Goal: Task Accomplishment & Management: Manage account settings

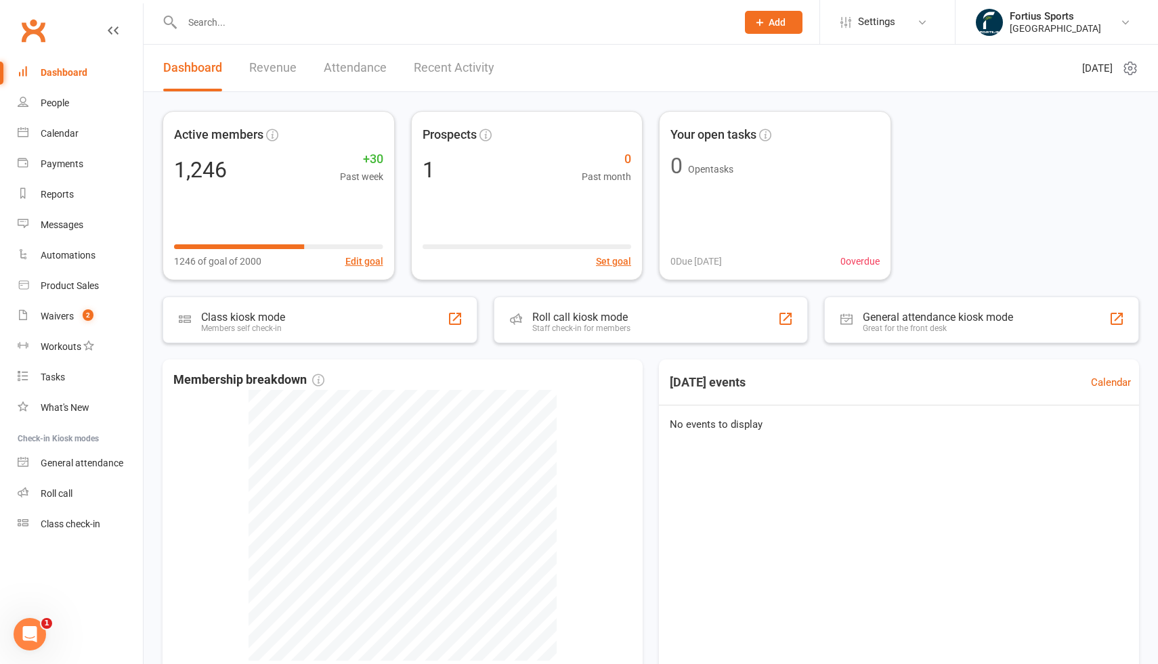
click at [351, 28] on input "text" at bounding box center [452, 22] width 549 height 19
click at [269, 28] on input "text" at bounding box center [452, 22] width 549 height 19
click at [250, 24] on input "text" at bounding box center [452, 22] width 549 height 19
click at [234, 21] on input "text" at bounding box center [452, 22] width 549 height 19
click at [74, 162] on div "Payments" at bounding box center [62, 163] width 43 height 11
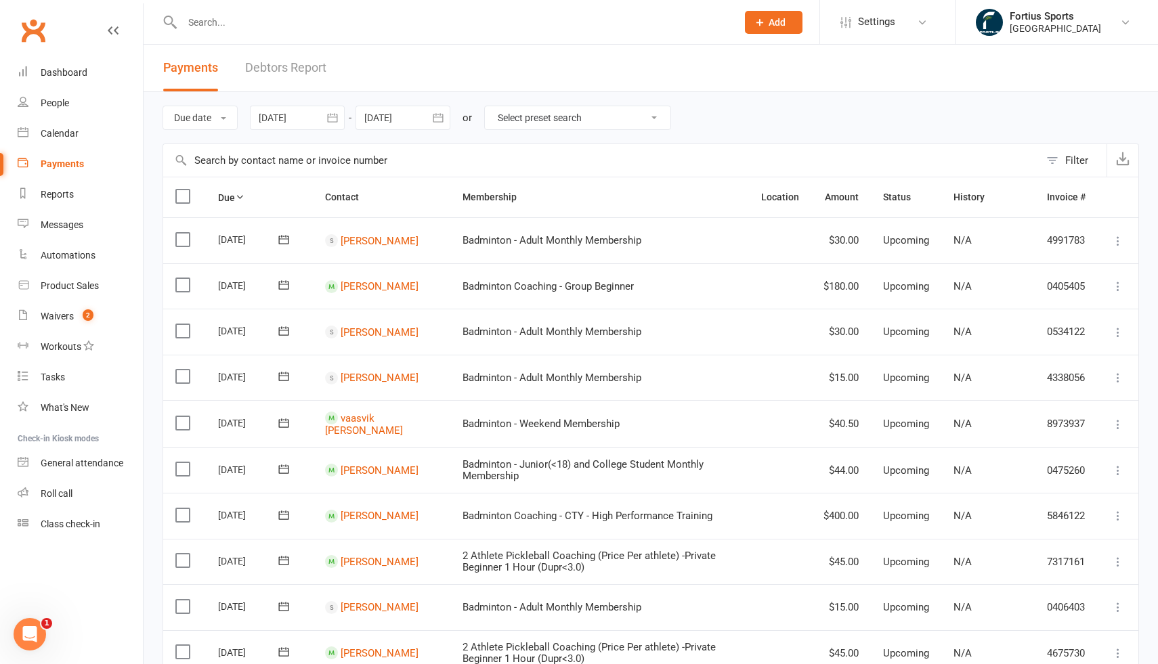
click at [301, 115] on div at bounding box center [297, 118] width 95 height 24
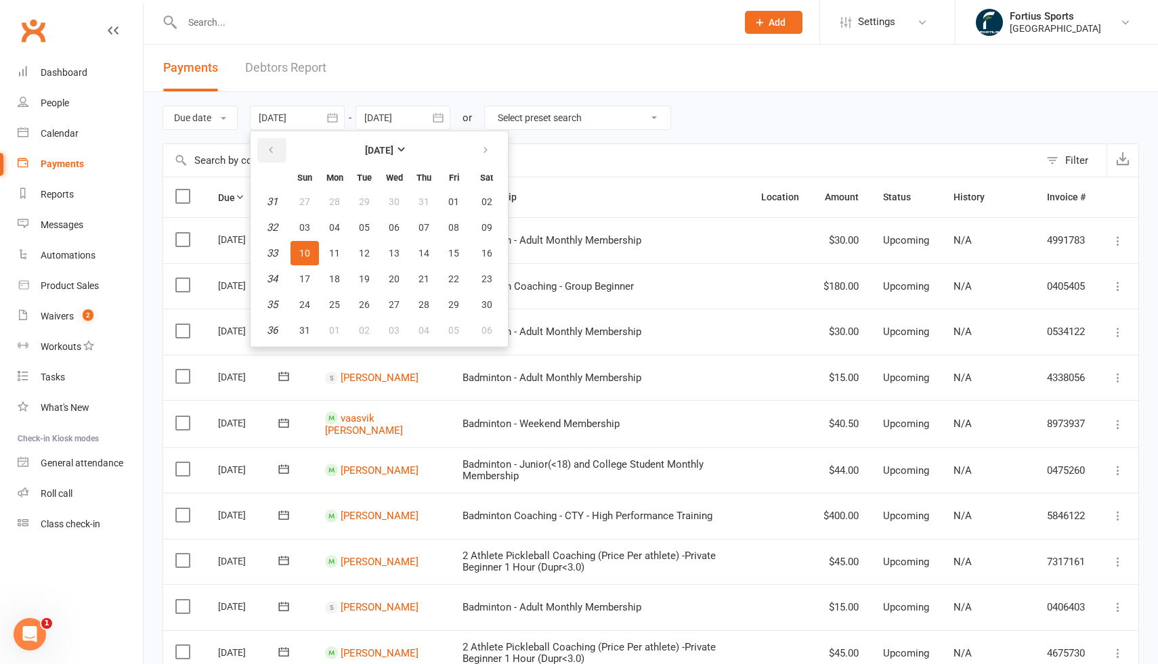
click at [276, 155] on icon "button" at bounding box center [270, 150] width 9 height 11
click at [428, 202] on span "01" at bounding box center [423, 201] width 11 height 11
type input "[DATE]"
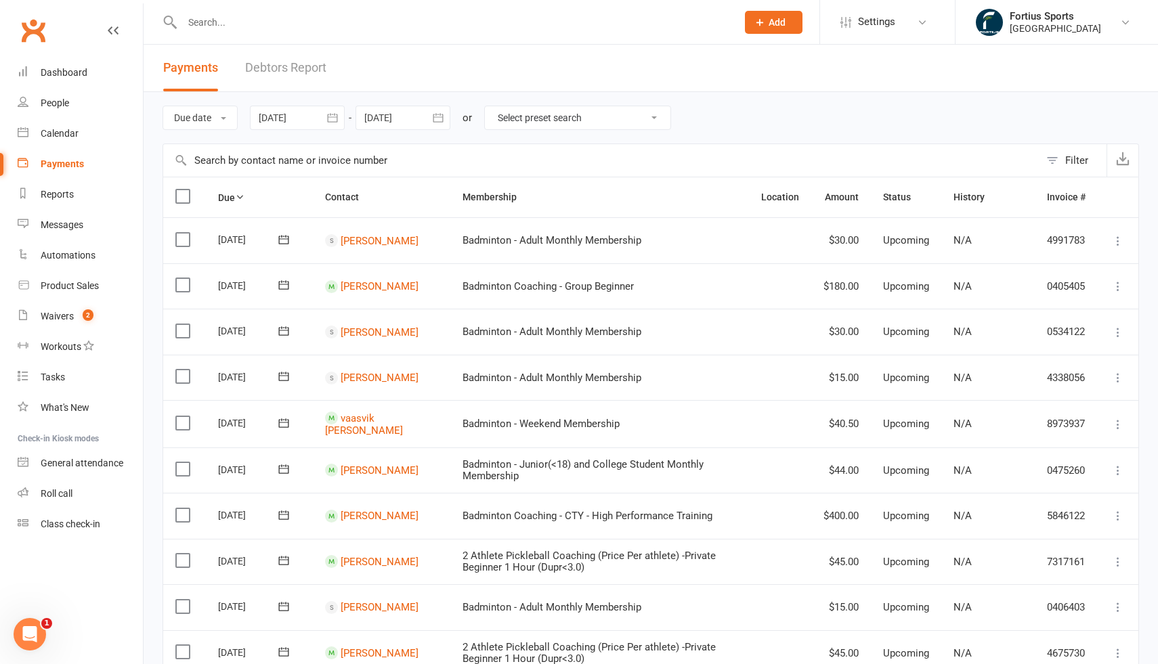
click at [307, 167] on input "text" at bounding box center [601, 160] width 876 height 32
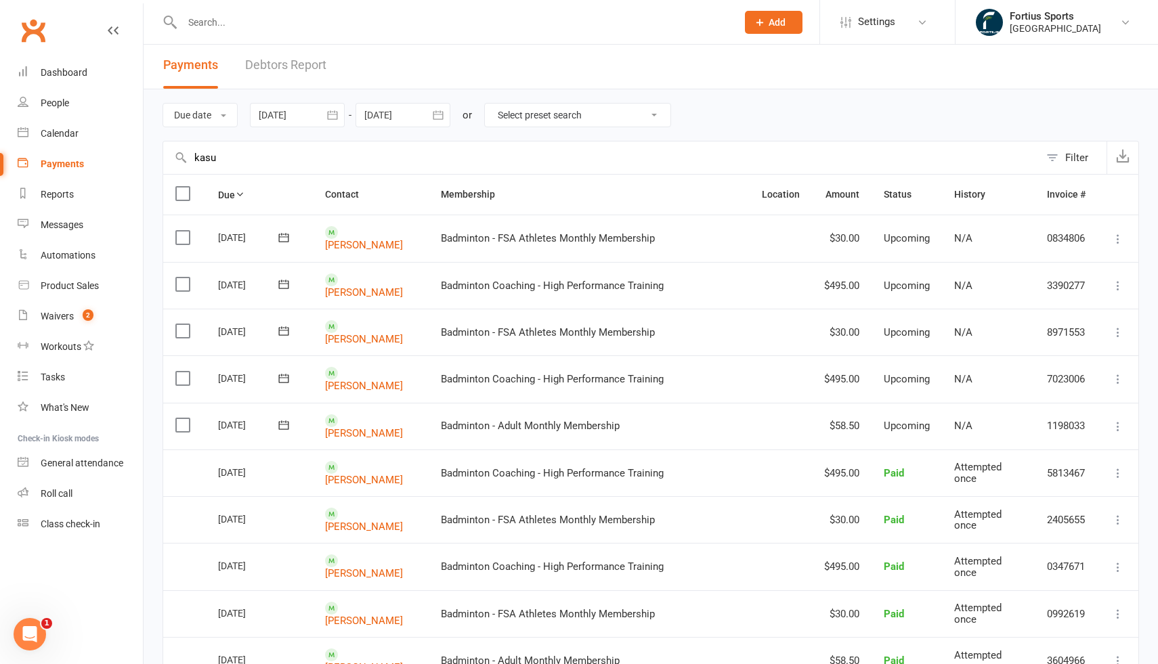
scroll to position [1, 0]
type input "kasu"
click at [417, 116] on div at bounding box center [402, 116] width 95 height 24
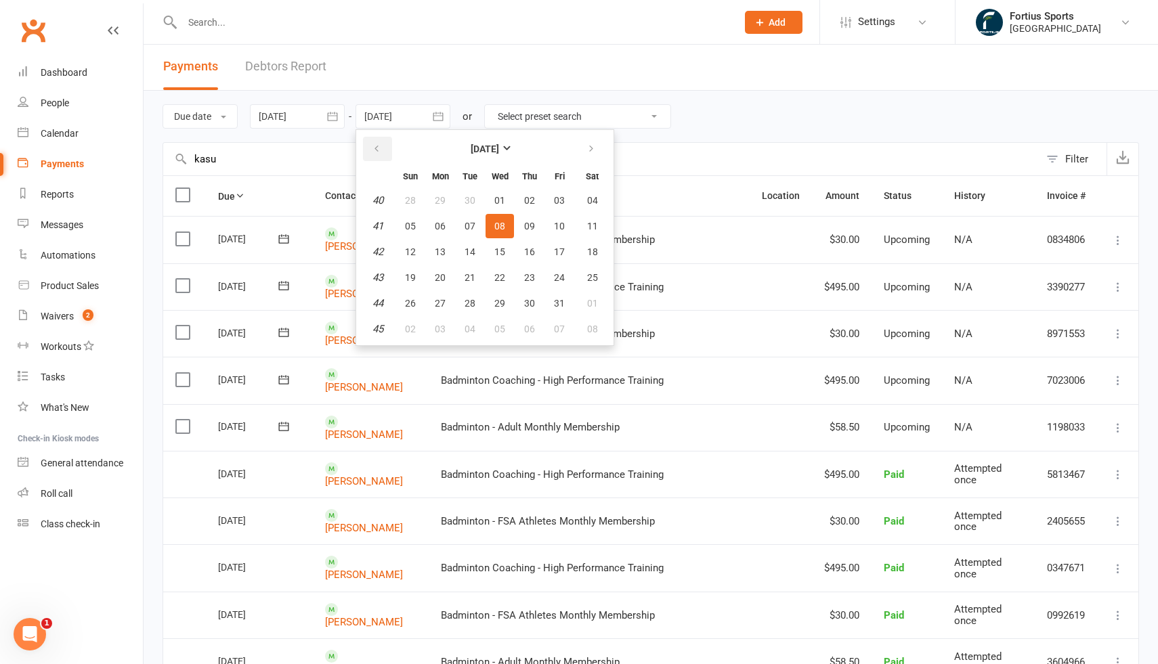
click at [380, 152] on icon "button" at bounding box center [376, 149] width 9 height 11
click at [439, 200] on span "01" at bounding box center [440, 200] width 11 height 11
type input "[DATE]"
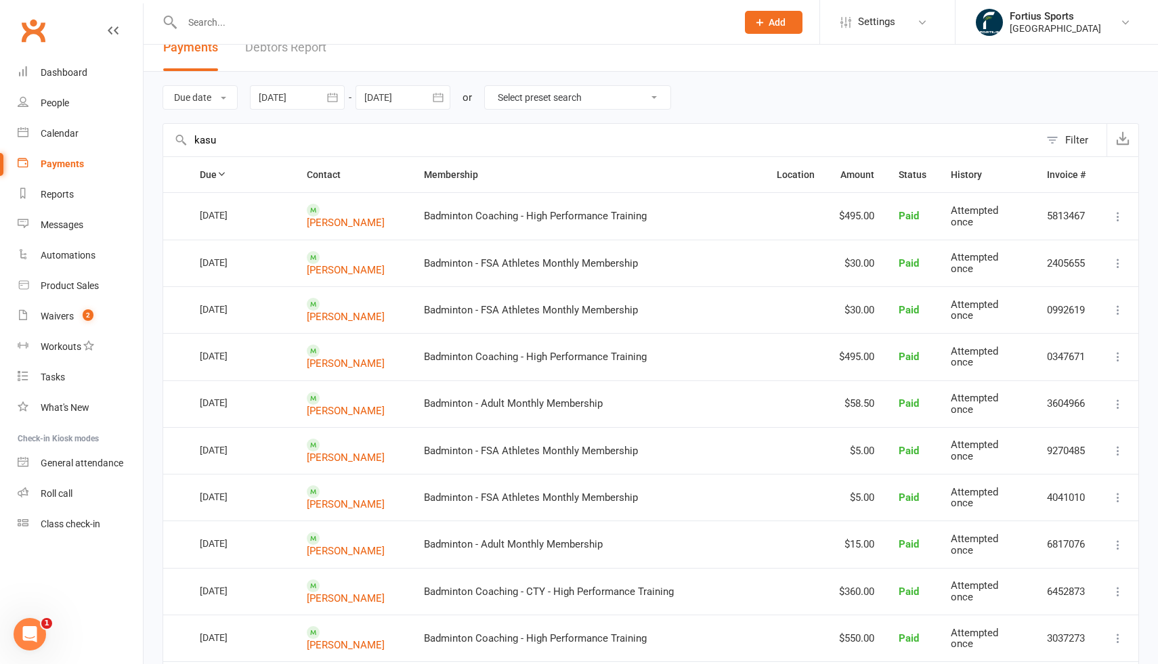
scroll to position [25, 0]
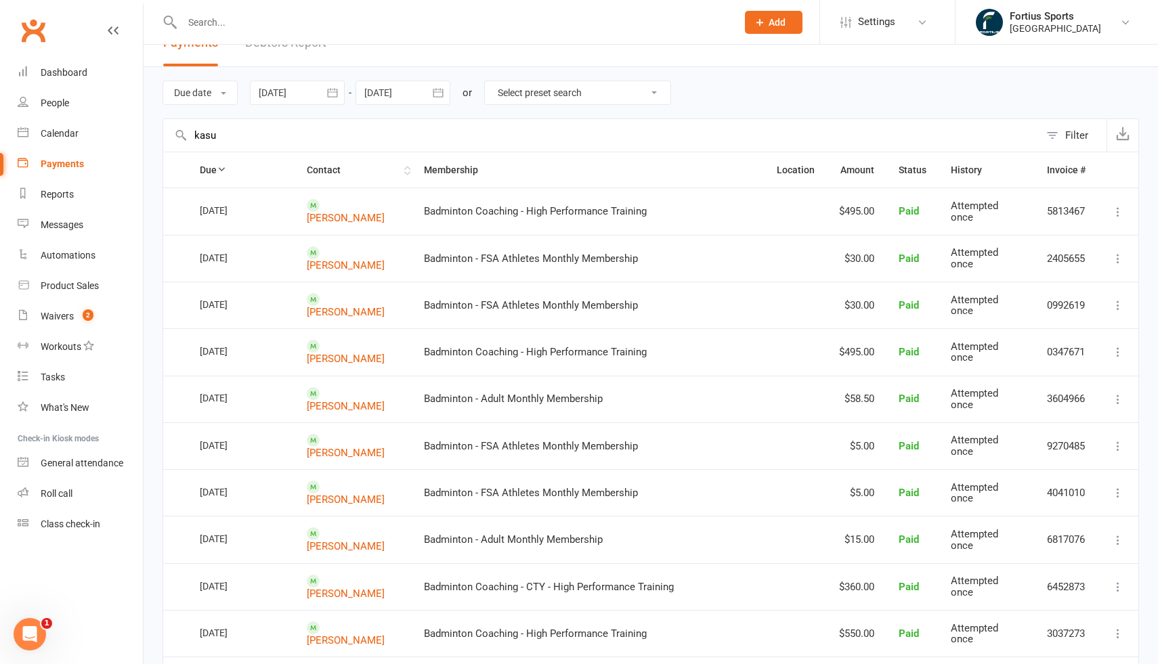
click at [344, 168] on th "Contact" at bounding box center [353, 169] width 117 height 35
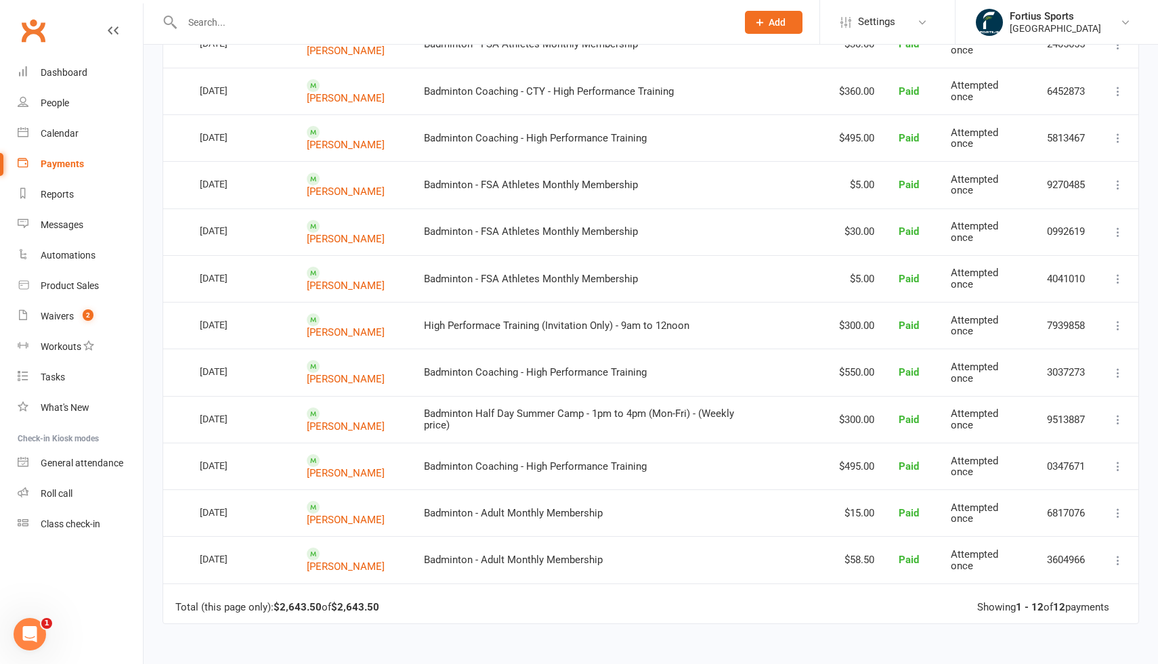
scroll to position [0, 0]
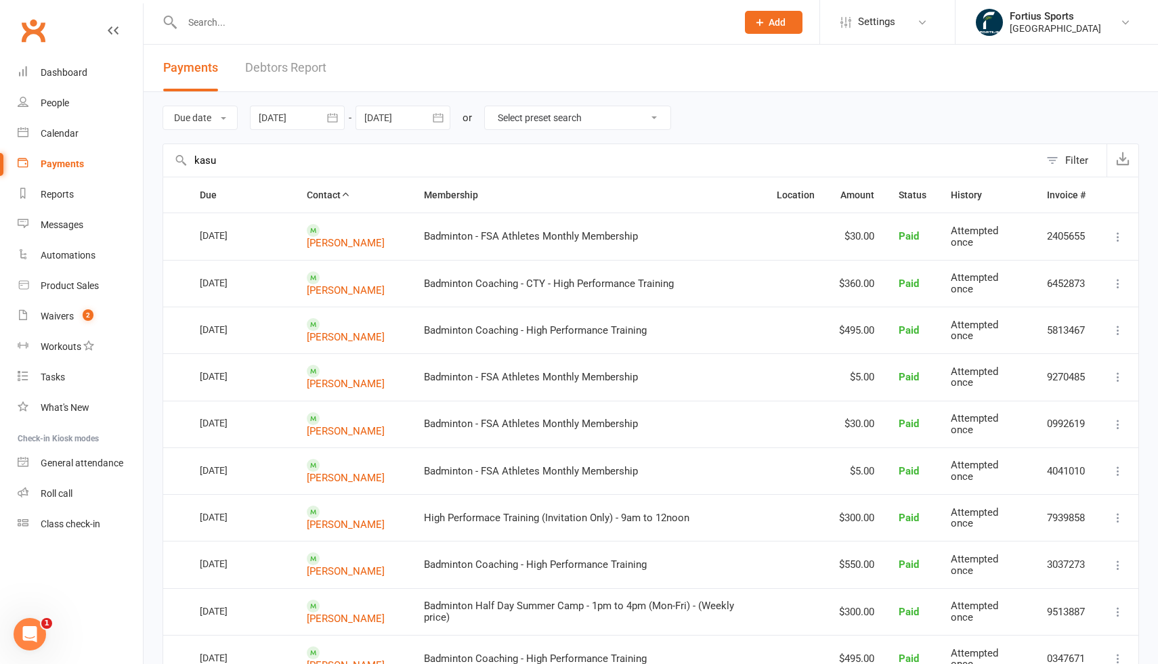
click at [270, 162] on input "kasu" at bounding box center [601, 160] width 876 height 32
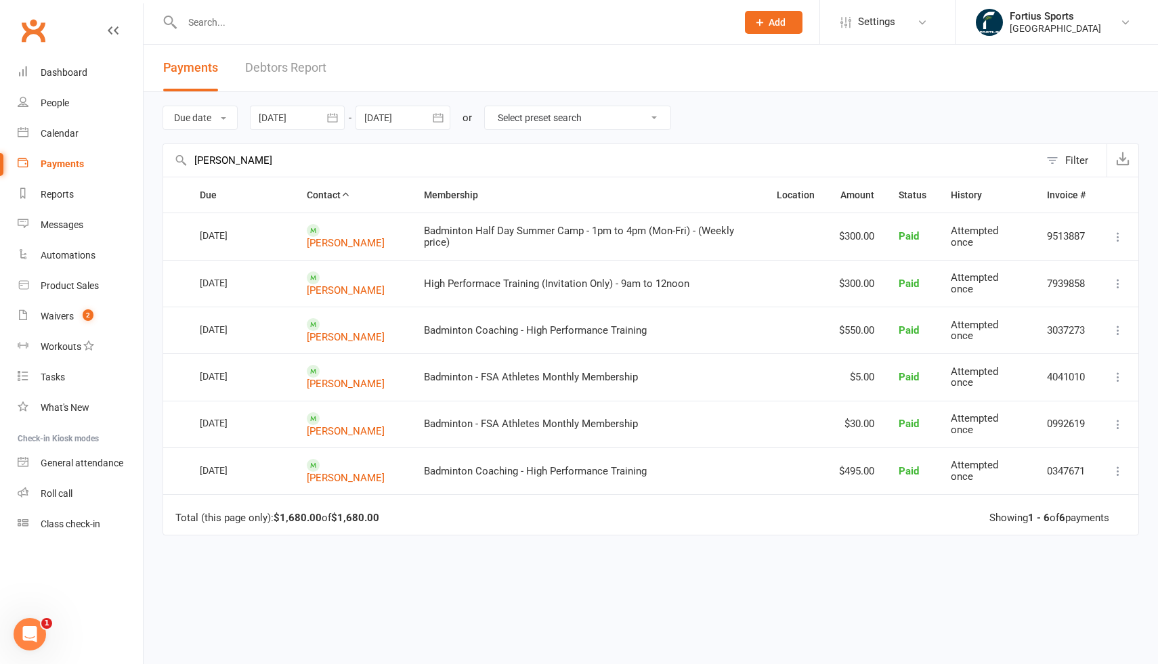
type input "[PERSON_NAME]"
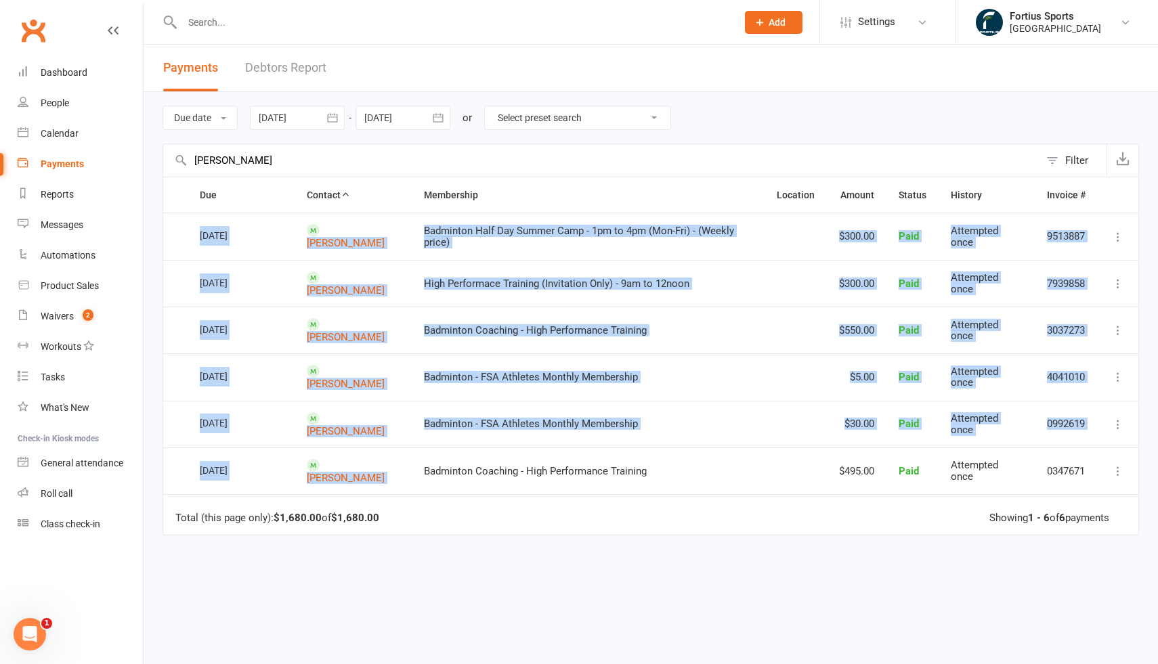
drag, startPoint x: 200, startPoint y: 232, endPoint x: 445, endPoint y: 450, distance: 327.6
click at [445, 450] on table "Due Contact Membership Location Amount Status History Invoice # Select this [DA…" at bounding box center [650, 356] width 976 height 359
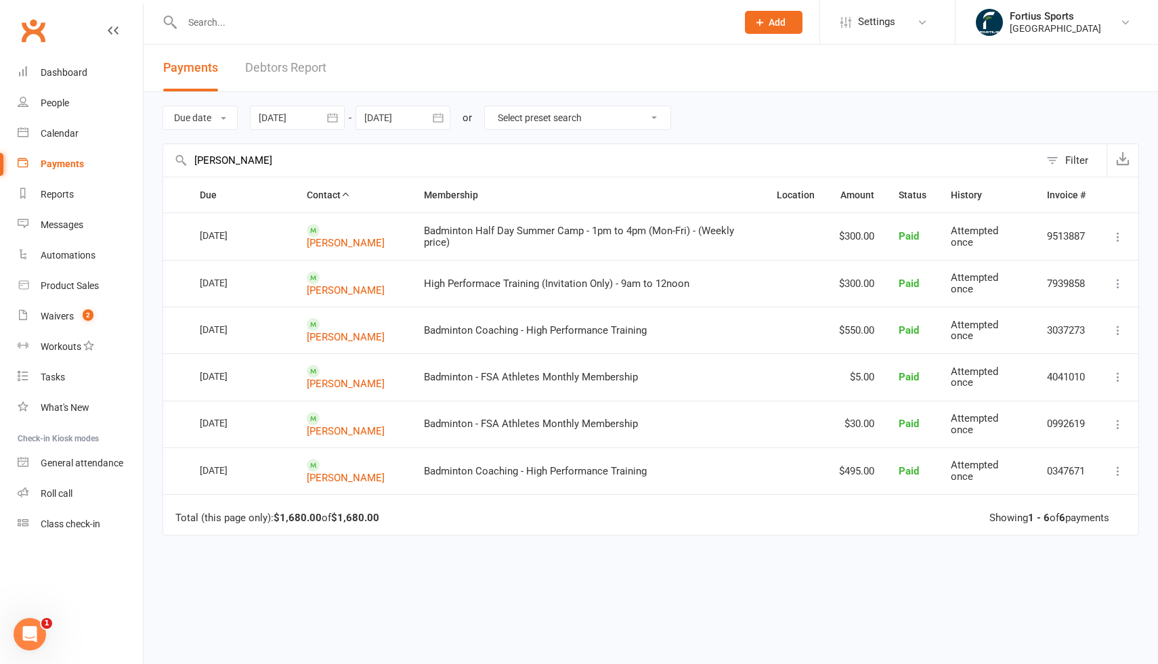
click at [570, 502] on td "Total (this page only): $1,680.00 of $1,680.00 Showing 1 - 6 of 6 payments" at bounding box center [650, 514] width 975 height 41
click at [351, 237] on link "[PERSON_NAME]" at bounding box center [346, 243] width 78 height 12
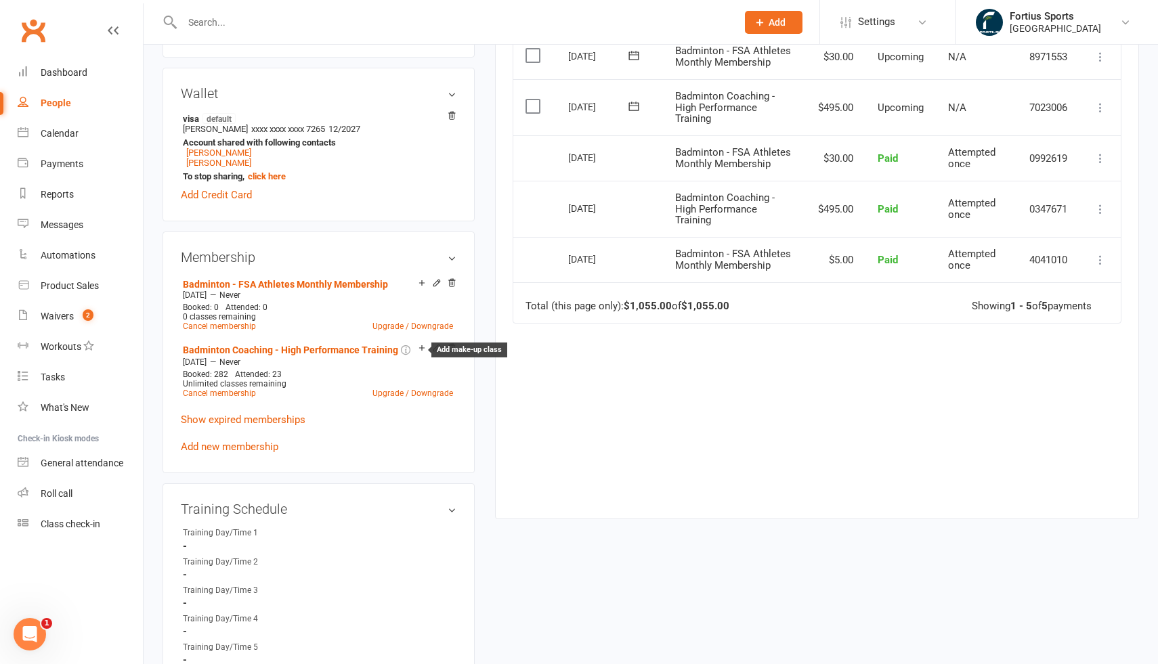
scroll to position [390, 0]
click at [266, 445] on link "Add new membership" at bounding box center [229, 445] width 97 height 12
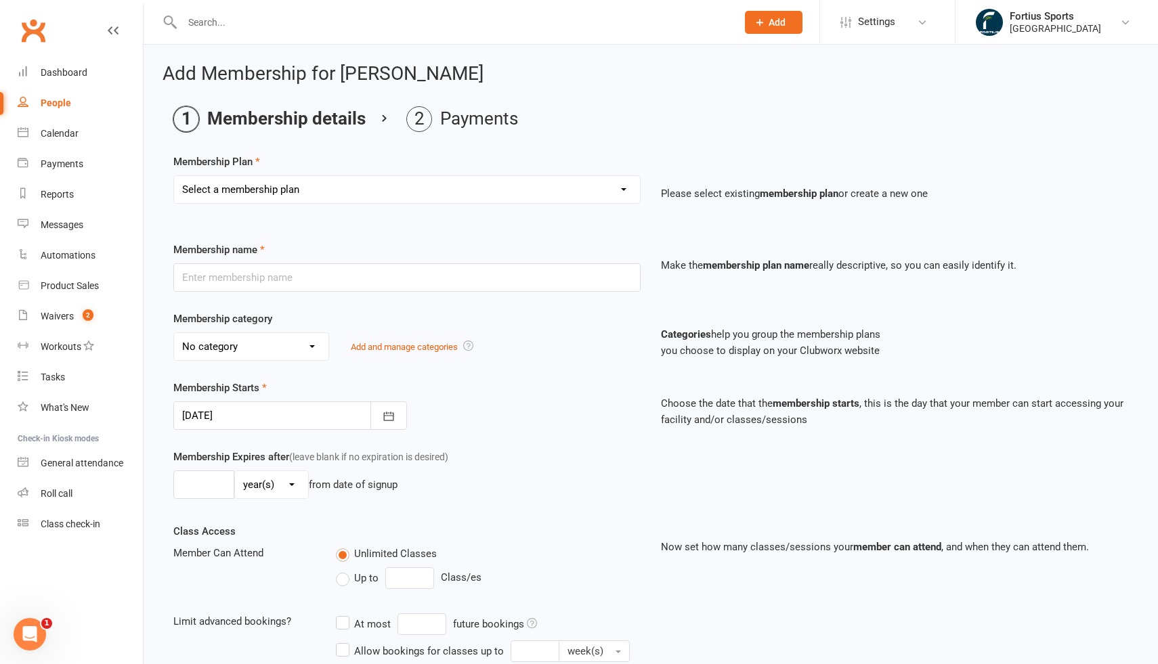
click at [473, 188] on select "Select a membership plan Create new Membership Plan Badminton - Adult Annual Me…" at bounding box center [407, 189] width 466 height 27
select select "65"
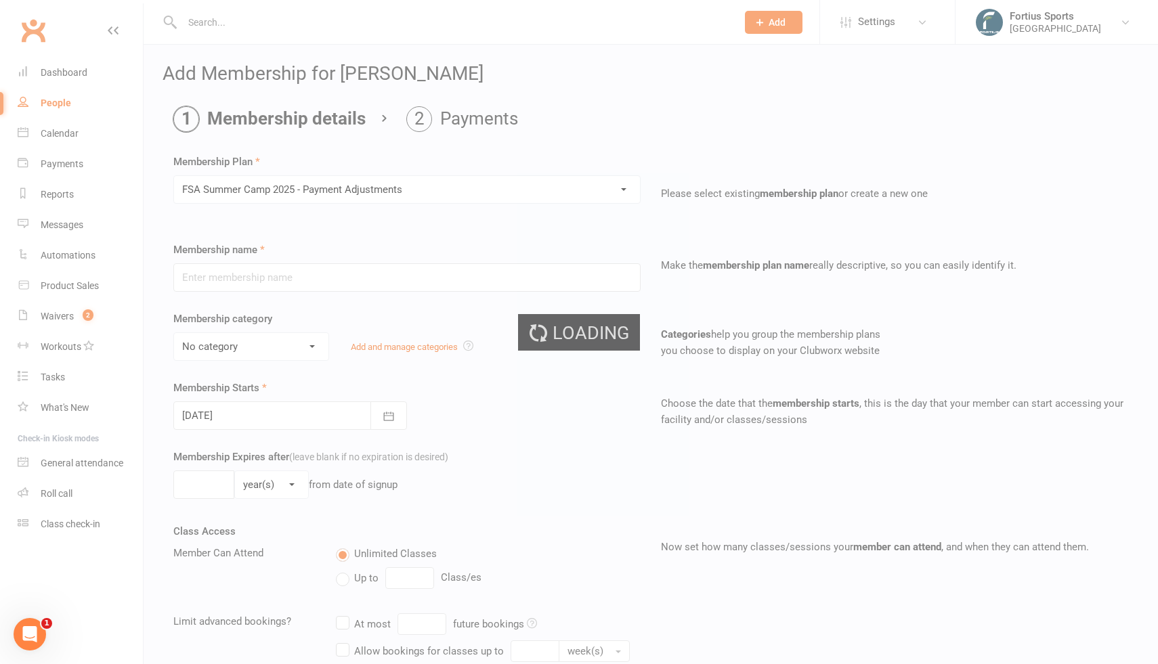
type input "FSA Summer Camp 2025 - Payment Adjustments"
select select "4"
type input "1"
select select "0"
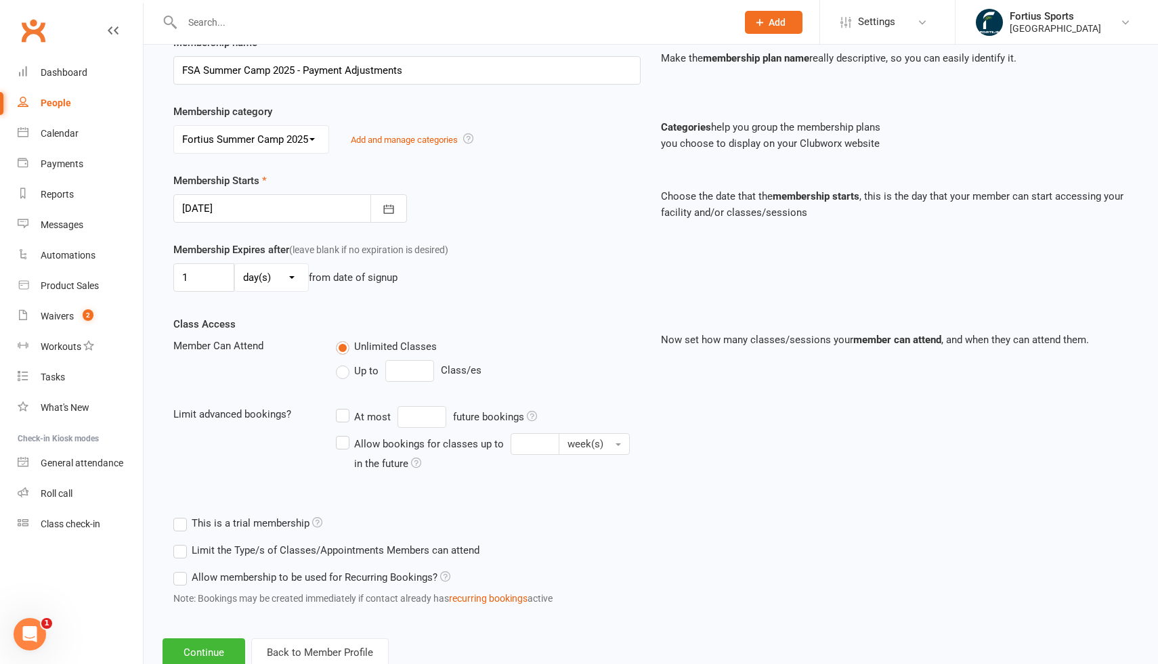
scroll to position [248, 0]
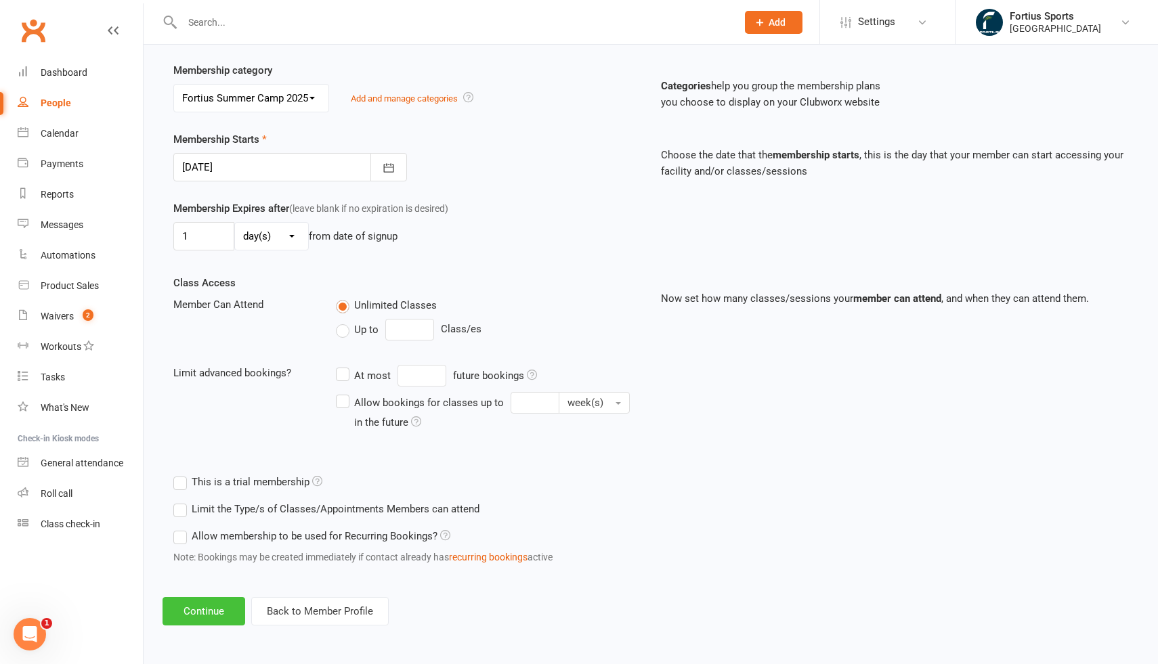
click at [220, 607] on button "Continue" at bounding box center [203, 611] width 83 height 28
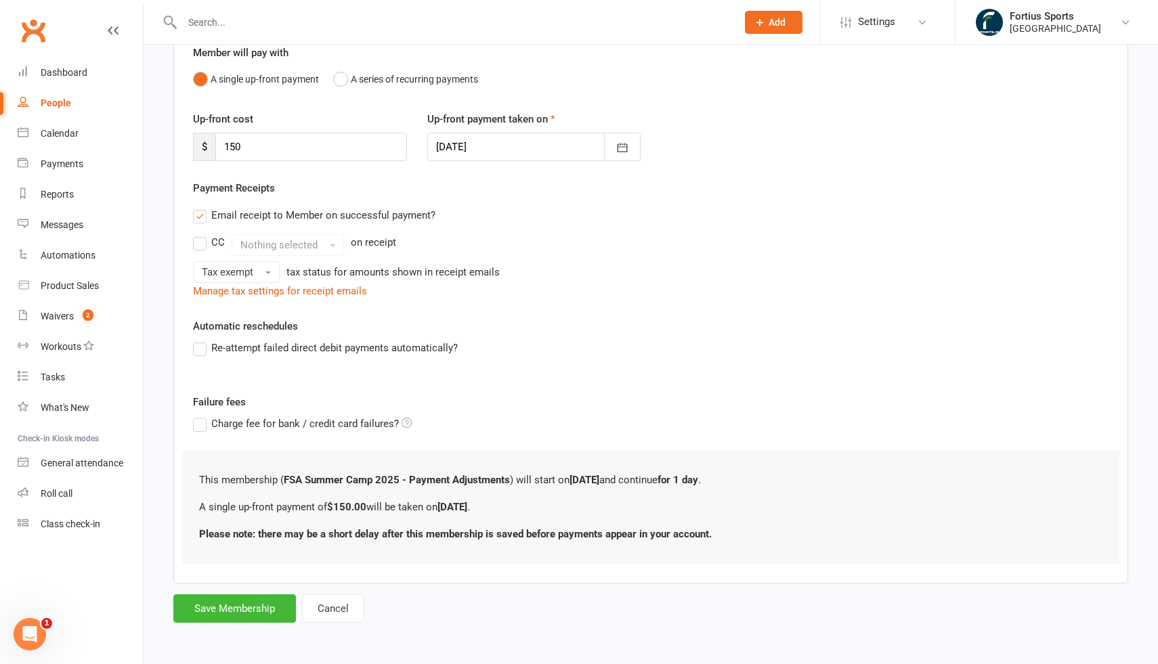
scroll to position [0, 0]
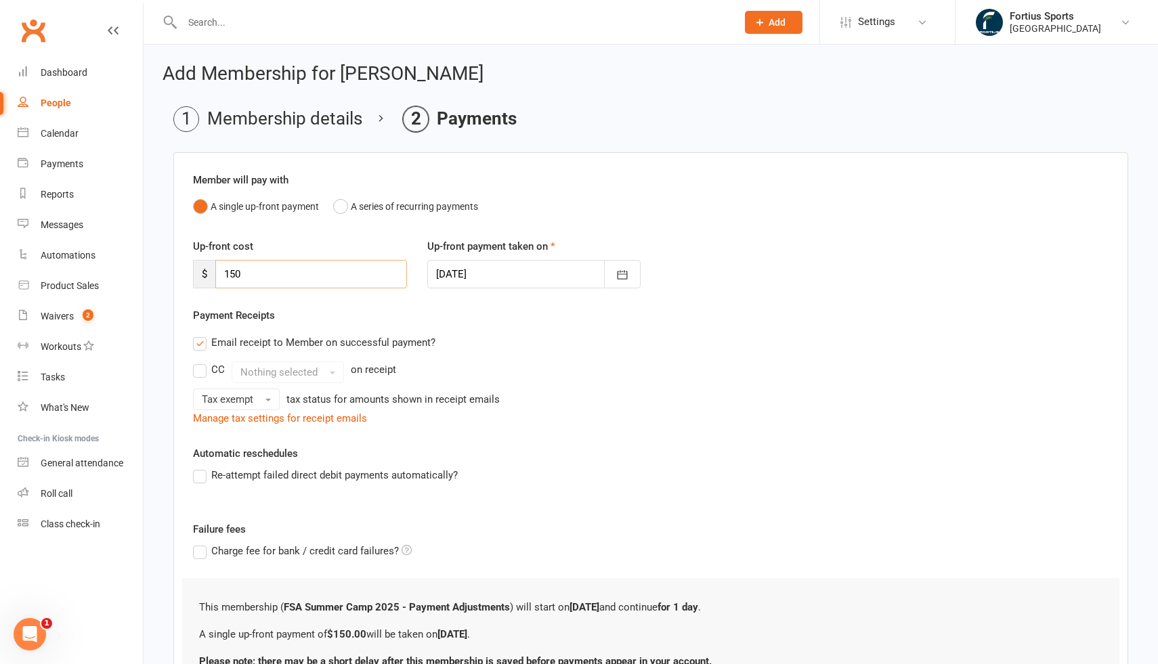
drag, startPoint x: 260, startPoint y: 271, endPoint x: 202, endPoint y: 267, distance: 58.4
click at [202, 267] on div "$ 150" at bounding box center [300, 274] width 214 height 28
type input "300"
click at [638, 364] on div "CC Nothing selected on receipt" at bounding box center [650, 373] width 915 height 22
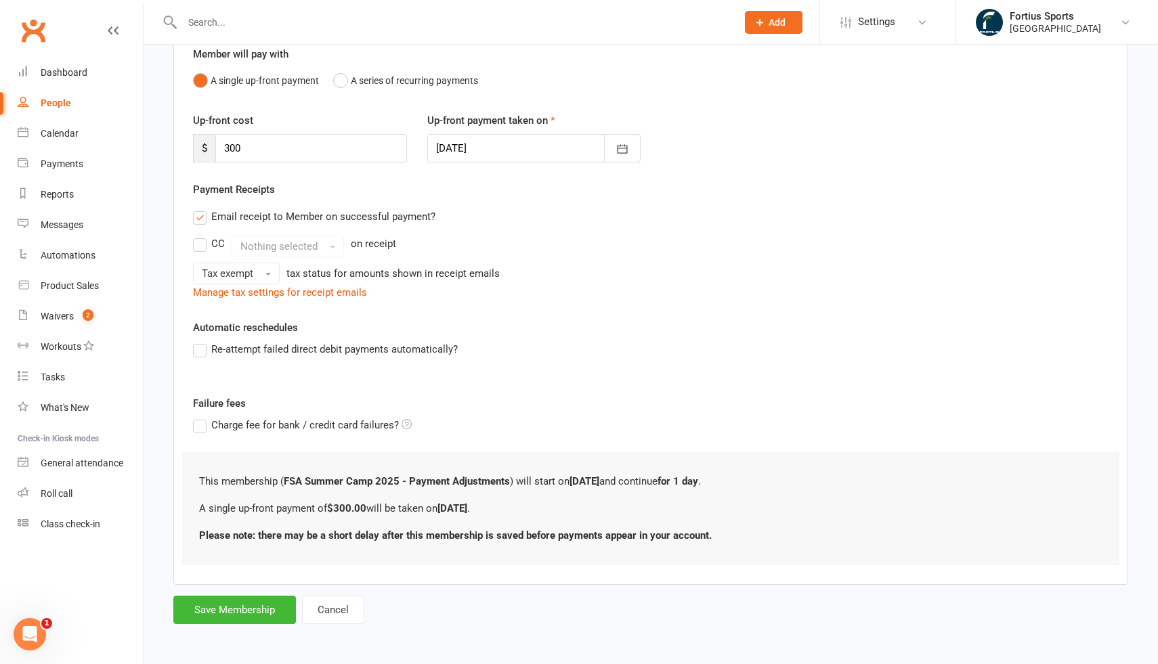
scroll to position [127, 0]
click at [251, 149] on input "300" at bounding box center [311, 147] width 192 height 28
click at [629, 267] on div "Tax exempt tax status for amounts shown in receipt emails" at bounding box center [650, 272] width 915 height 22
click at [254, 606] on button "Save Membership" at bounding box center [234, 608] width 123 height 28
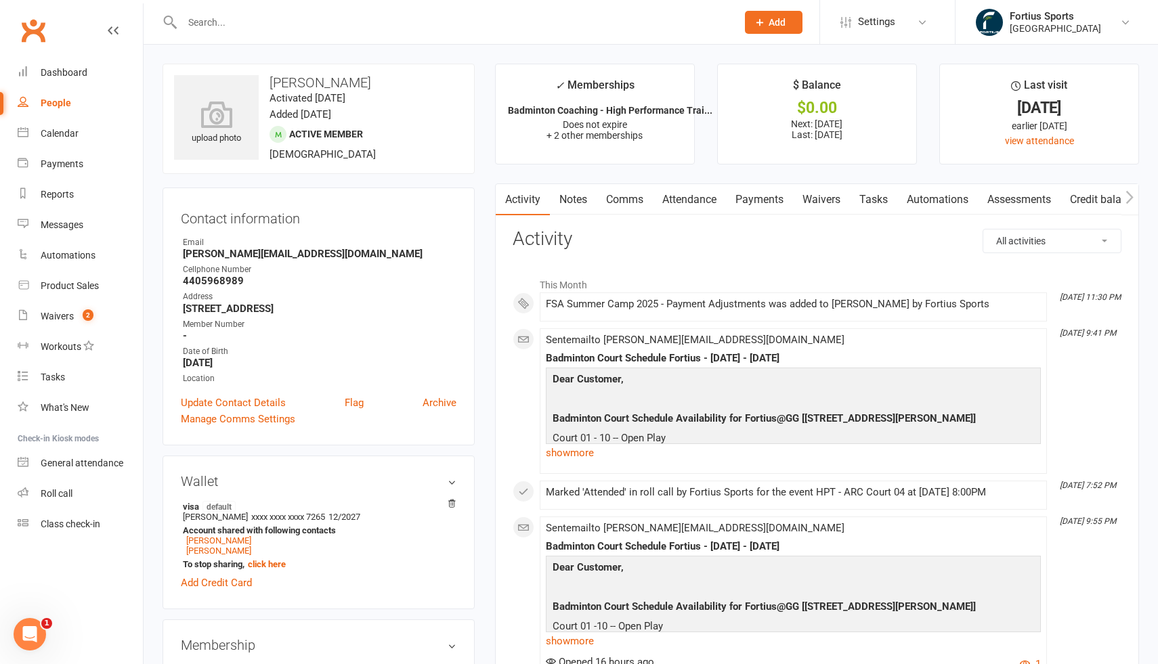
click at [647, 195] on link "Comms" at bounding box center [624, 199] width 56 height 31
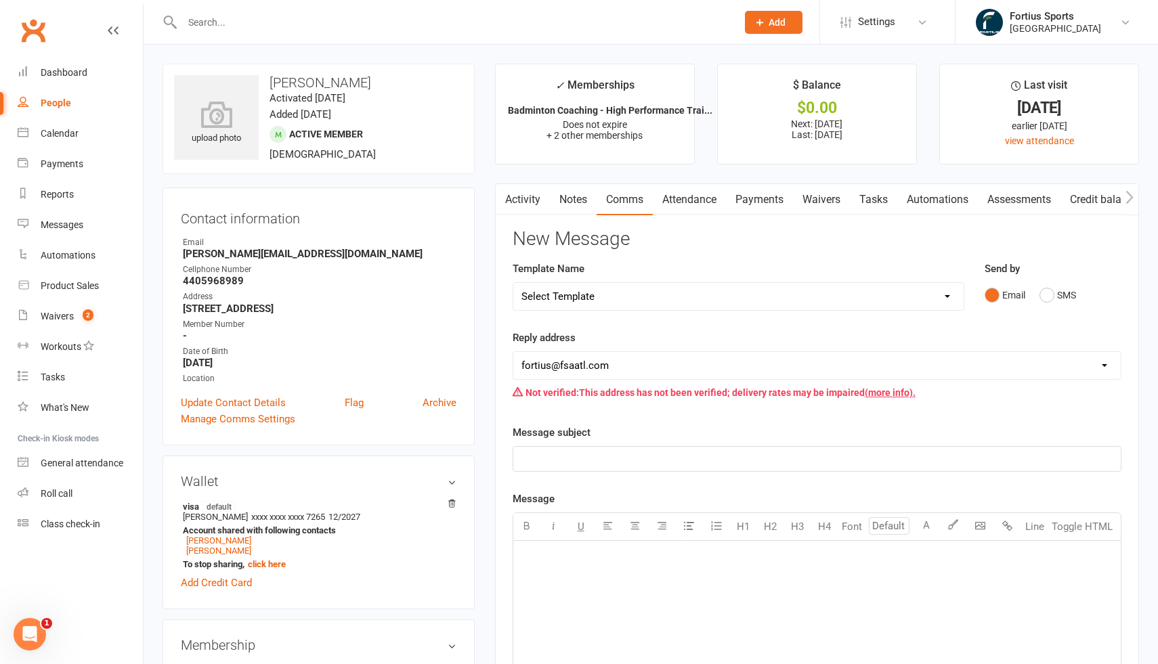
click at [634, 300] on select "Select Template [Email] Badminton Court Schedule [SMS] [Default template - revi…" at bounding box center [738, 296] width 450 height 27
select select "30"
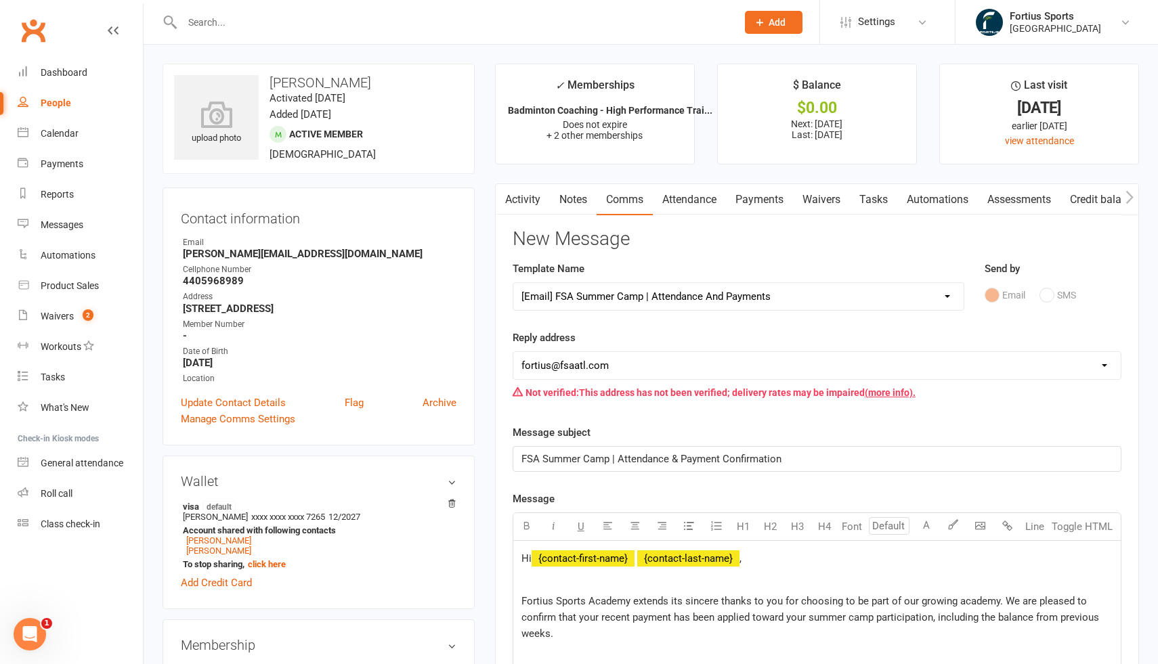
click at [653, 360] on select "[EMAIL_ADDRESS][DOMAIN_NAME] [EMAIL_ADDRESS][DOMAIN_NAME] [EMAIL_ADDRESS][DOMAI…" at bounding box center [816, 365] width 607 height 27
select select "8"
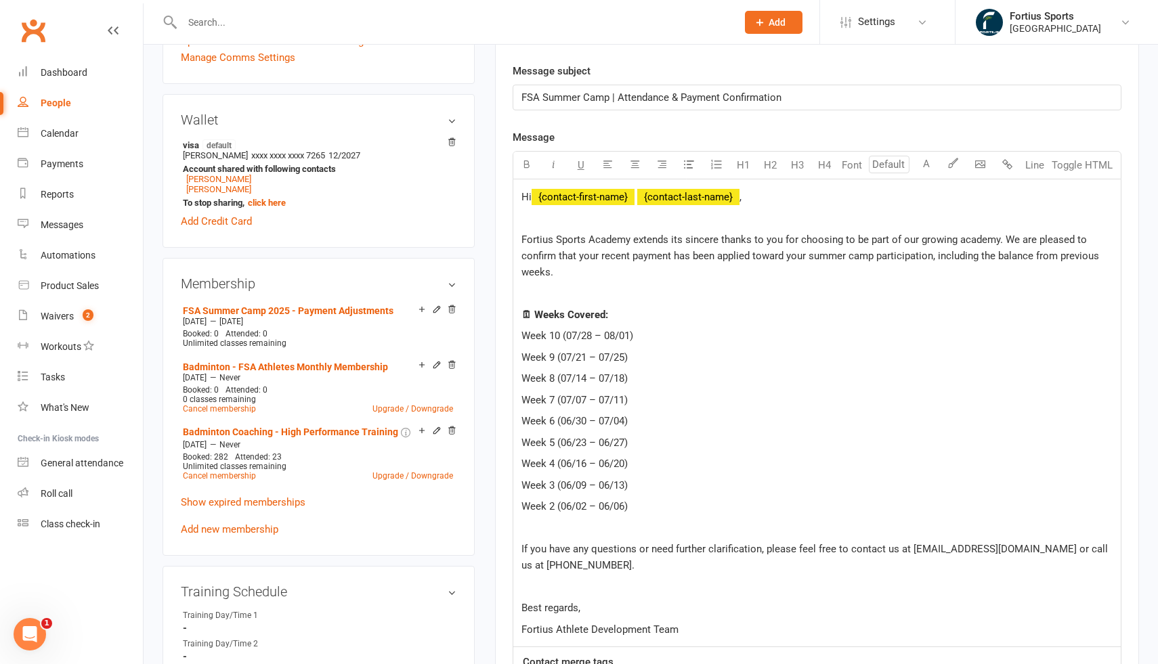
scroll to position [363, 0]
click at [523, 333] on span "Week 10 (07/28 – 08/01)" at bounding box center [577, 334] width 112 height 12
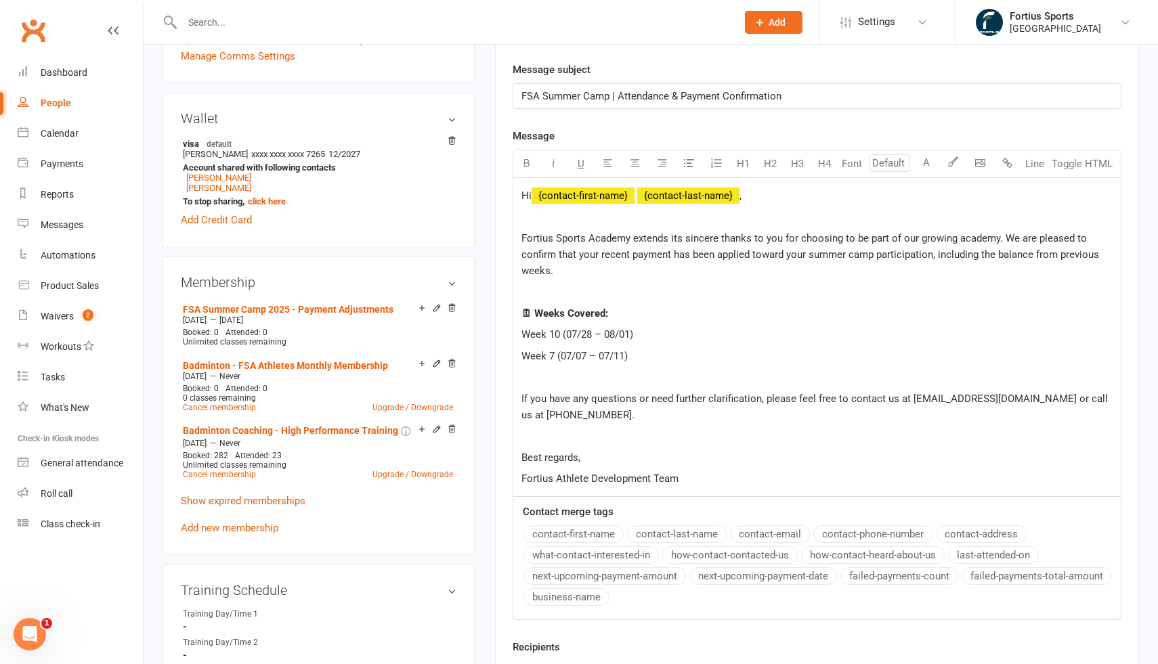
click at [635, 359] on p "Week 7 (07/07 – 07/11)" at bounding box center [816, 356] width 591 height 16
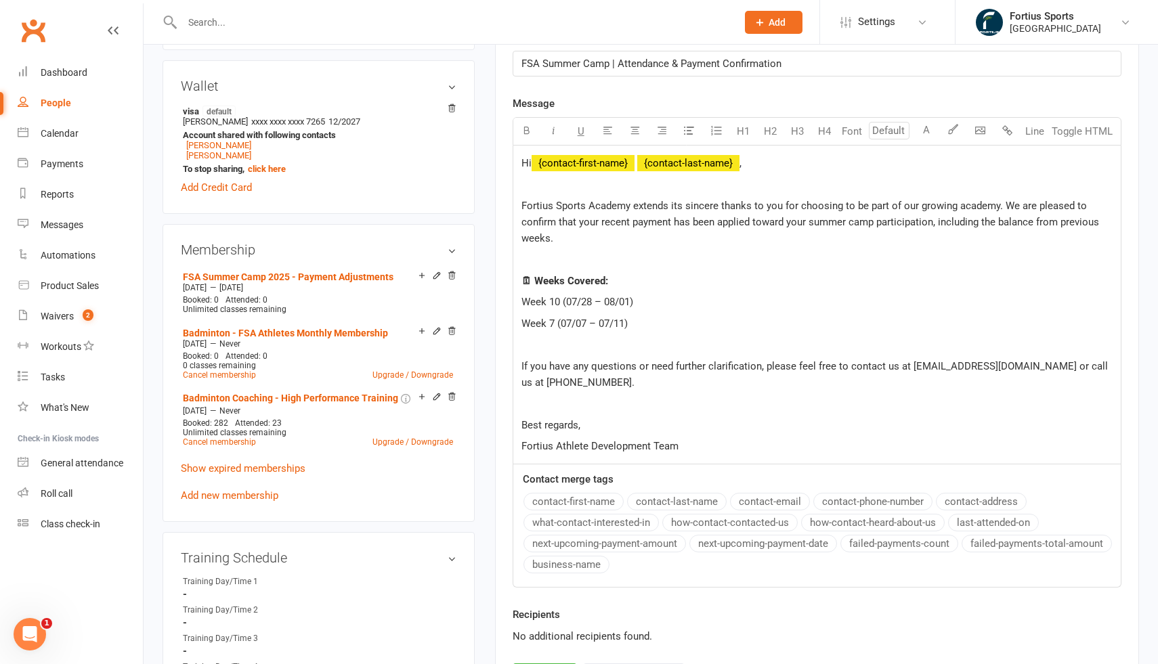
scroll to position [399, 0]
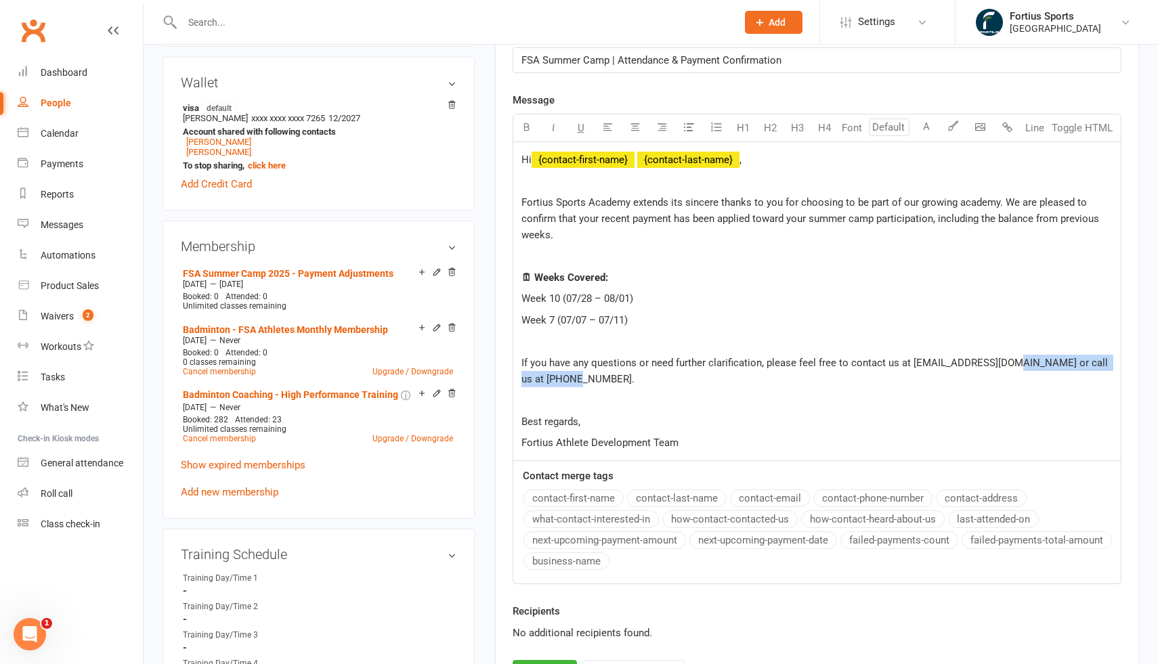
drag, startPoint x: 1008, startPoint y: 362, endPoint x: 1017, endPoint y: 372, distance: 14.0
click at [1017, 372] on p "If you have any questions or need further clarification, please feel free to co…" at bounding box center [816, 371] width 591 height 32
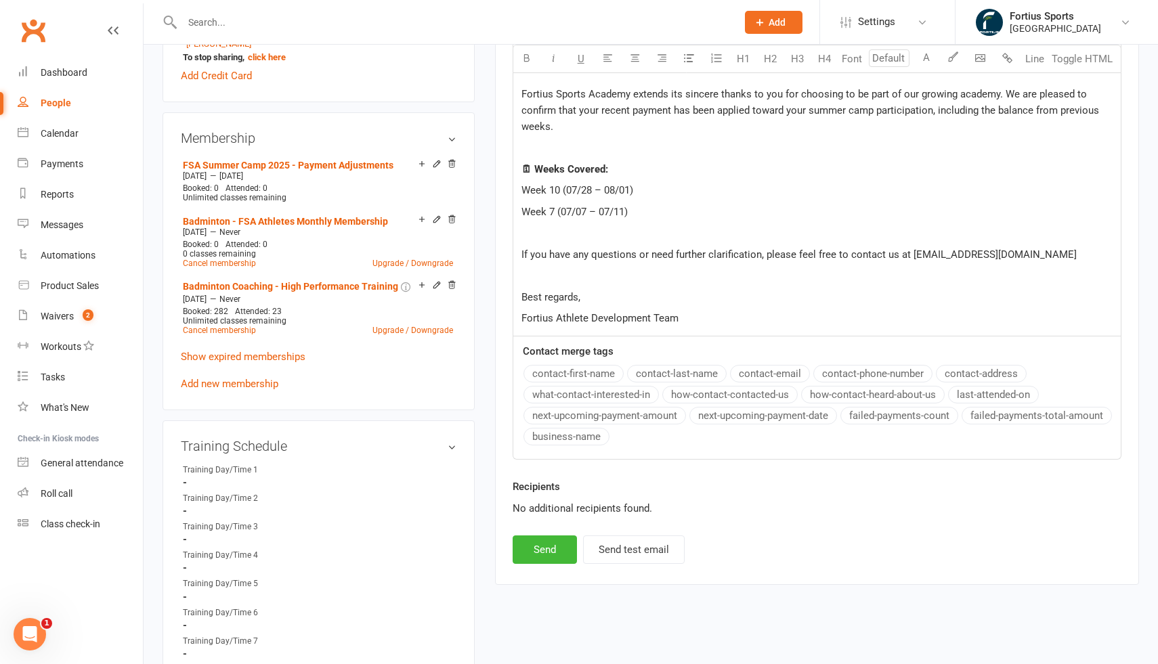
scroll to position [513, 0]
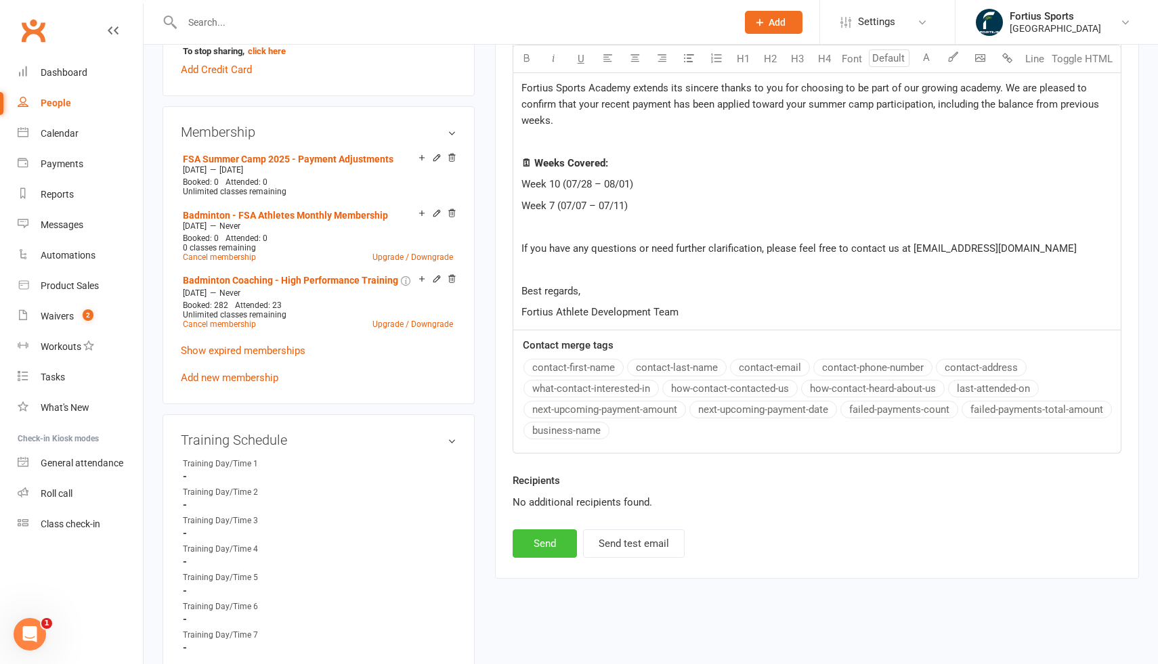
click at [554, 548] on button "Send" at bounding box center [545, 543] width 64 height 28
select select
select select "1"
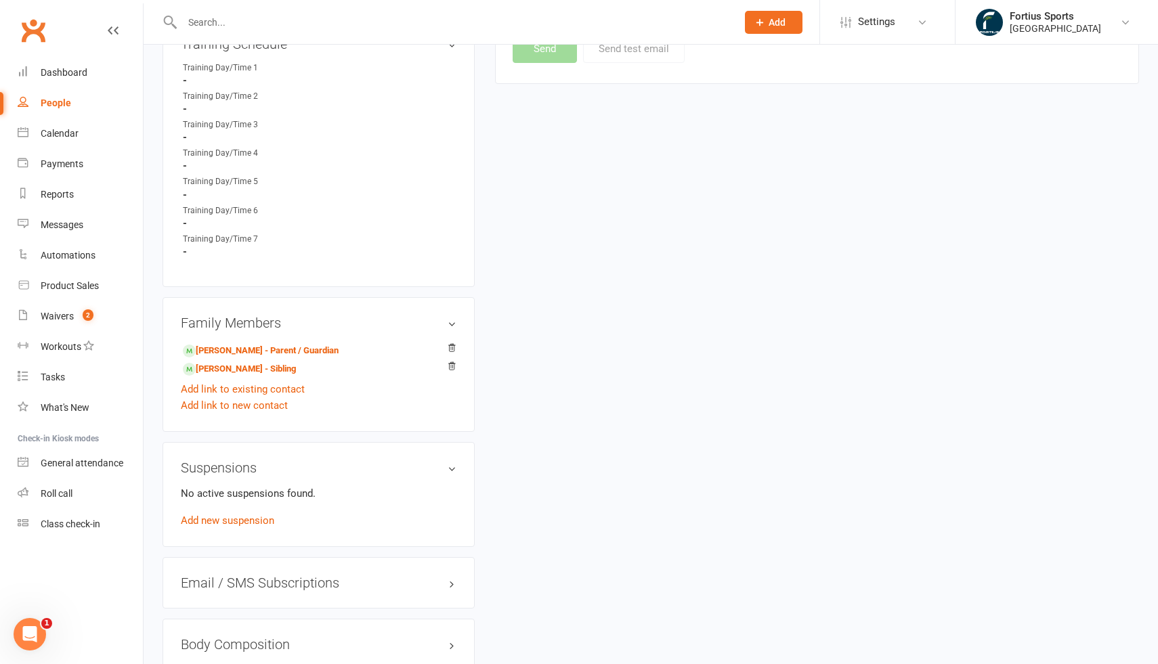
scroll to position [912, 0]
click at [238, 364] on link "[PERSON_NAME] - Sibling" at bounding box center [239, 366] width 113 height 14
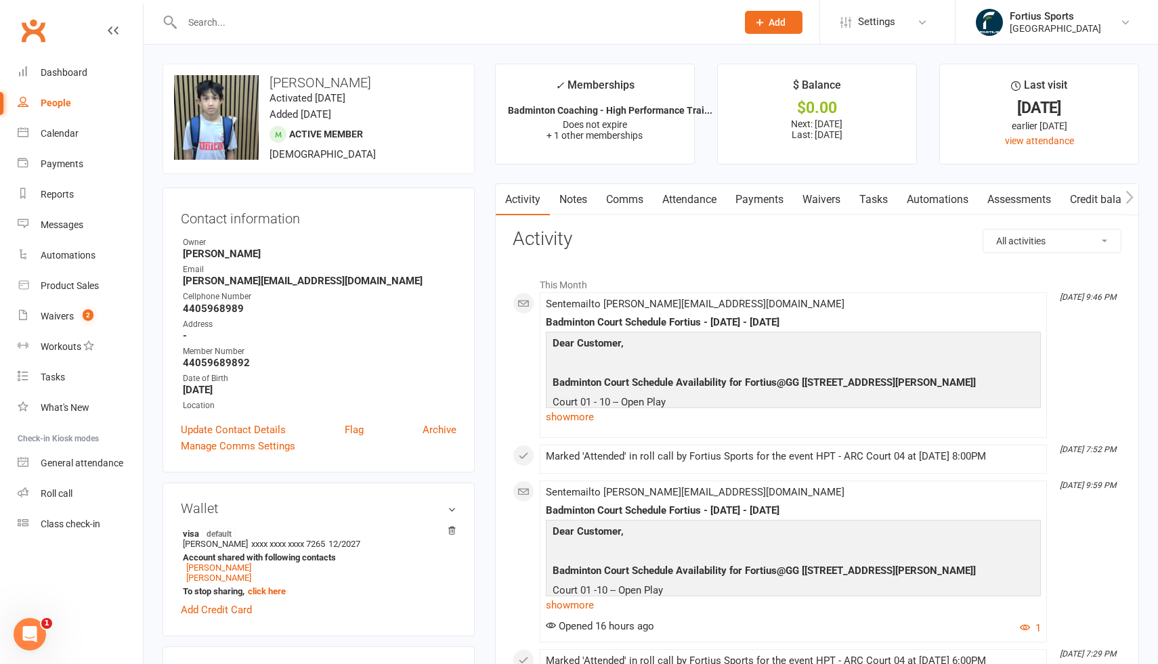
click at [756, 202] on link "Payments" at bounding box center [759, 199] width 67 height 31
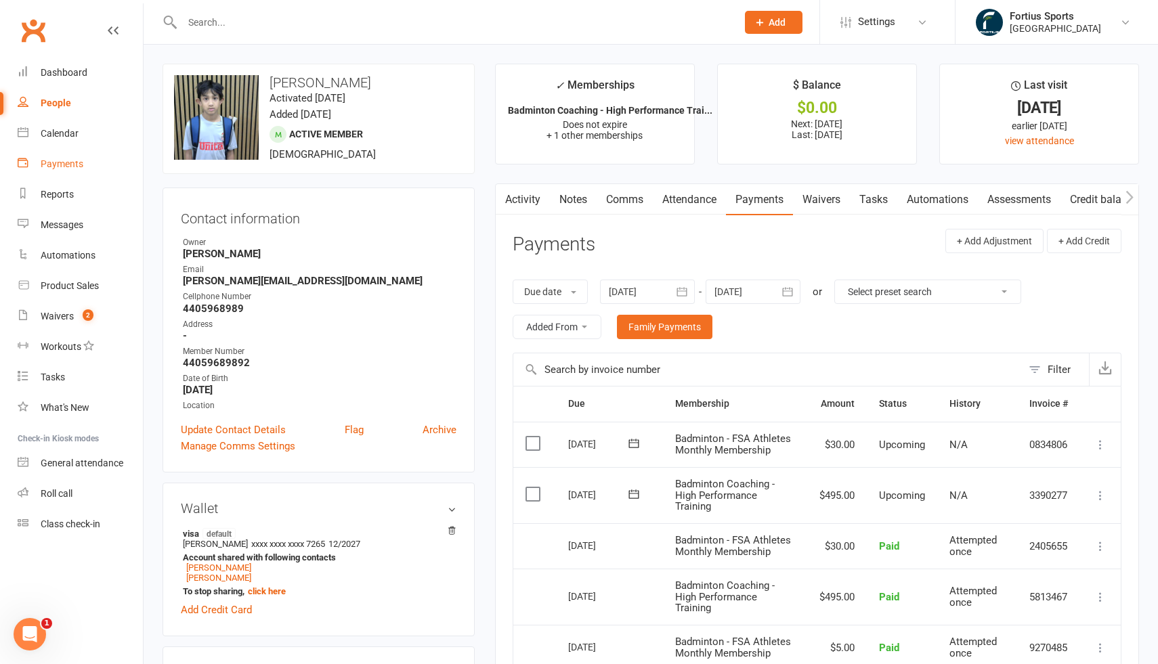
click at [79, 163] on div "Payments" at bounding box center [62, 163] width 43 height 11
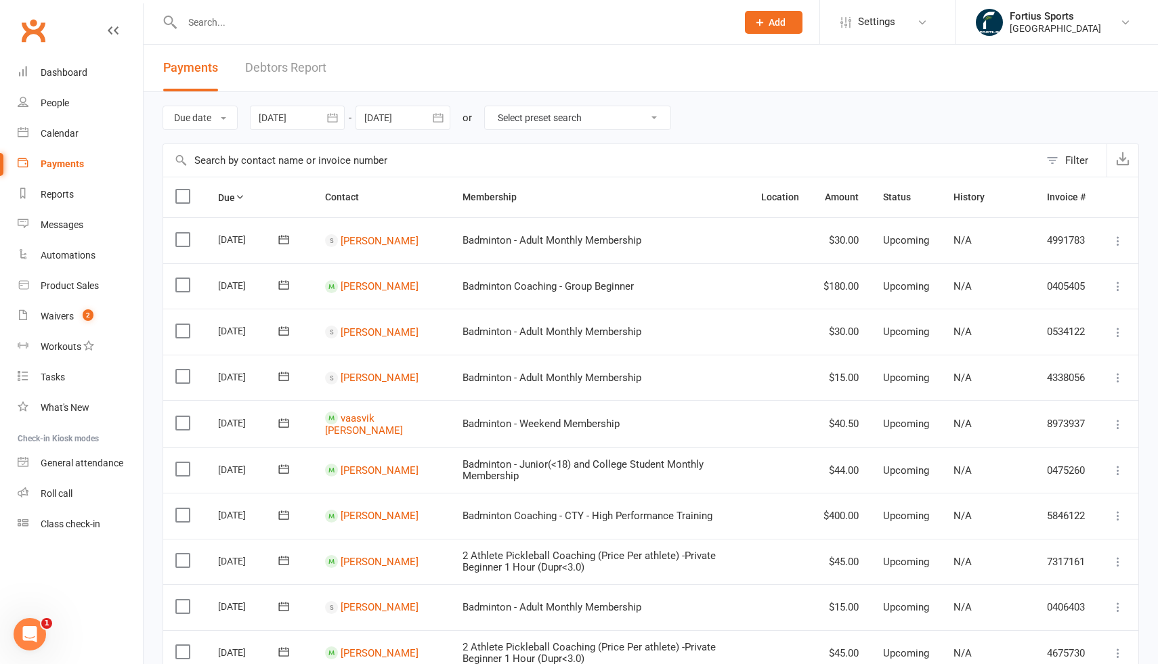
click at [313, 118] on div at bounding box center [297, 118] width 95 height 24
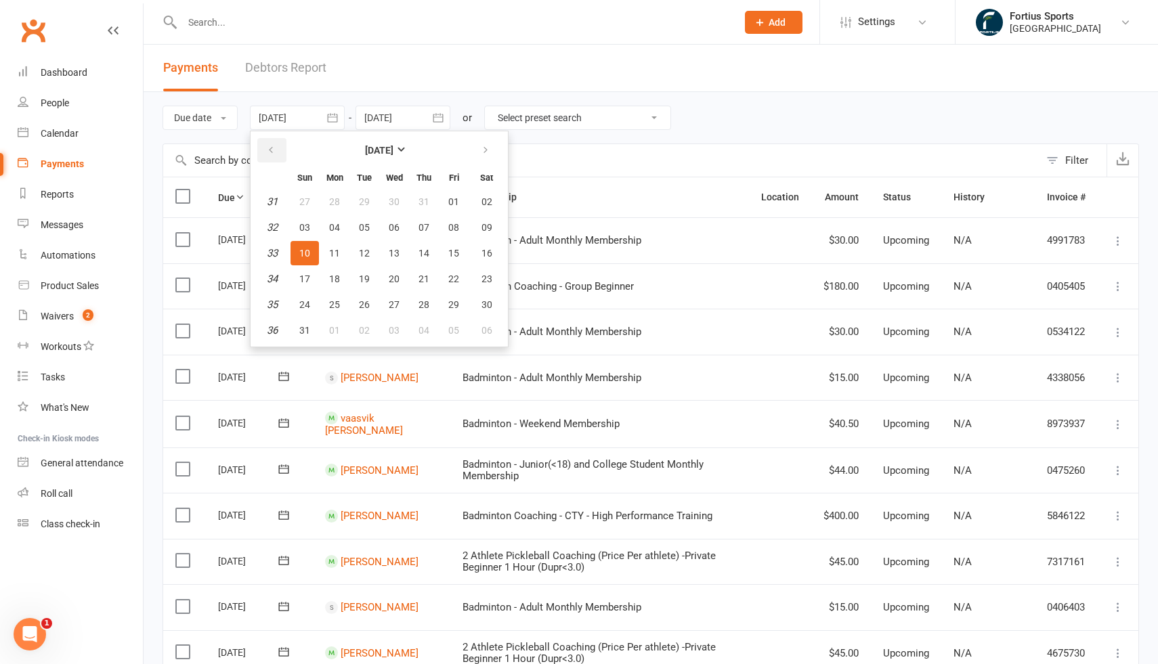
click at [273, 148] on icon "button" at bounding box center [270, 150] width 9 height 11
click at [276, 151] on icon "button" at bounding box center [270, 150] width 9 height 11
click at [429, 202] on span "01" at bounding box center [423, 201] width 11 height 11
type input "[DATE]"
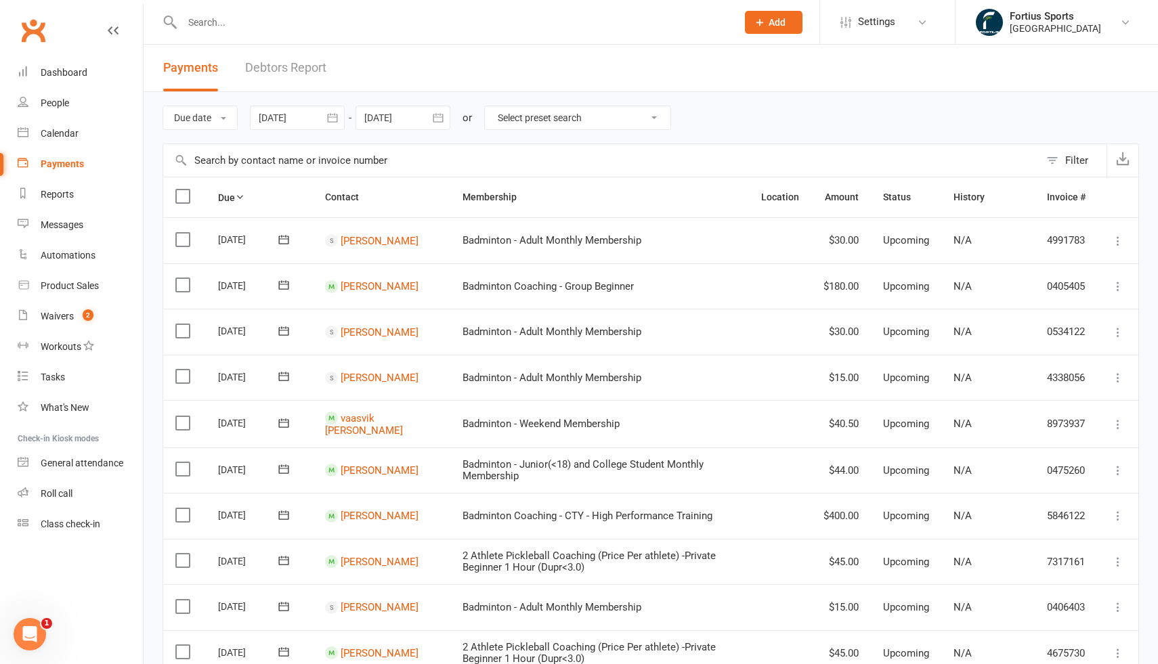
click at [378, 161] on input "text" at bounding box center [601, 160] width 876 height 32
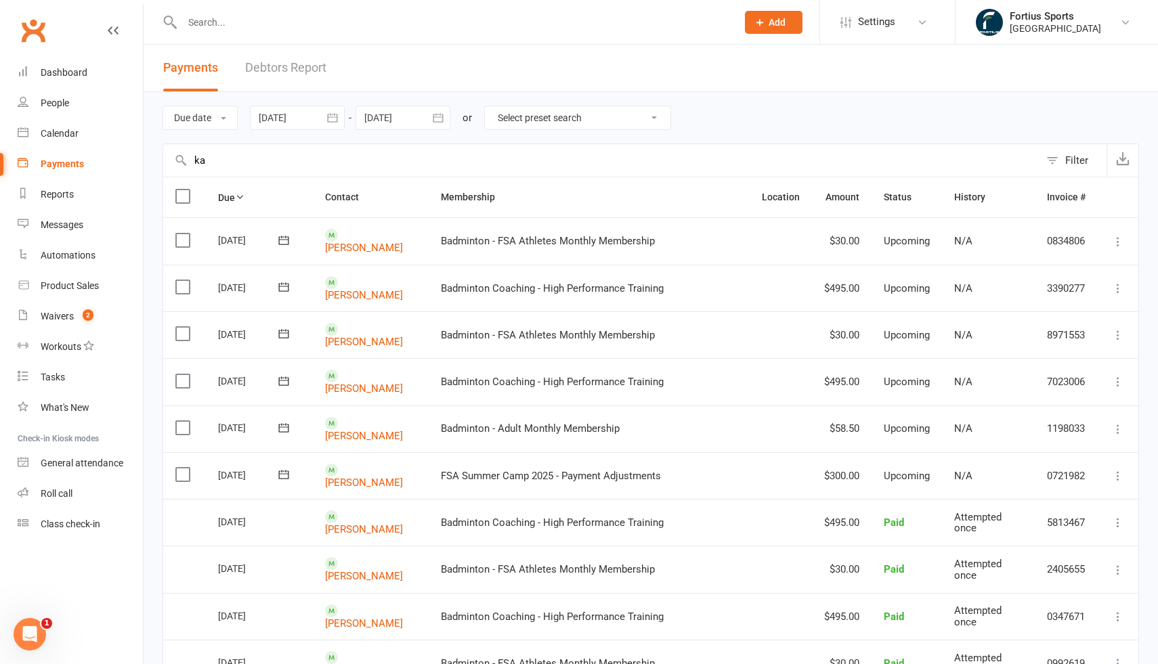
type input "k"
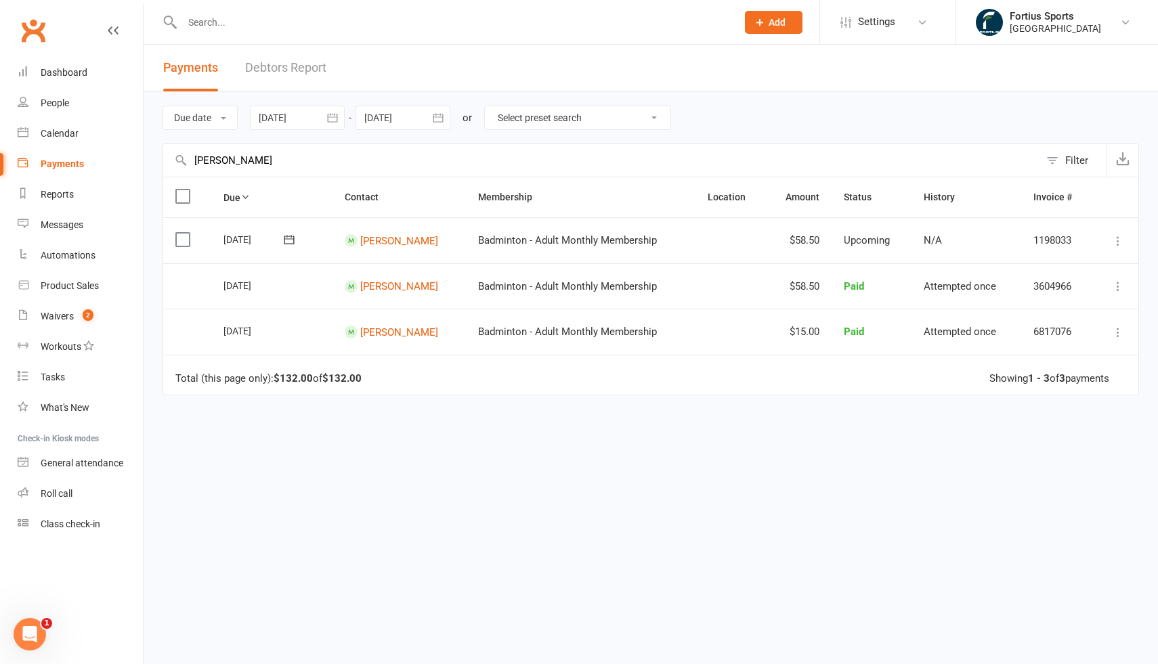
drag, startPoint x: 213, startPoint y: 162, endPoint x: 183, endPoint y: 161, distance: 30.5
click at [183, 161] on div "[PERSON_NAME] Filter" at bounding box center [650, 160] width 976 height 33
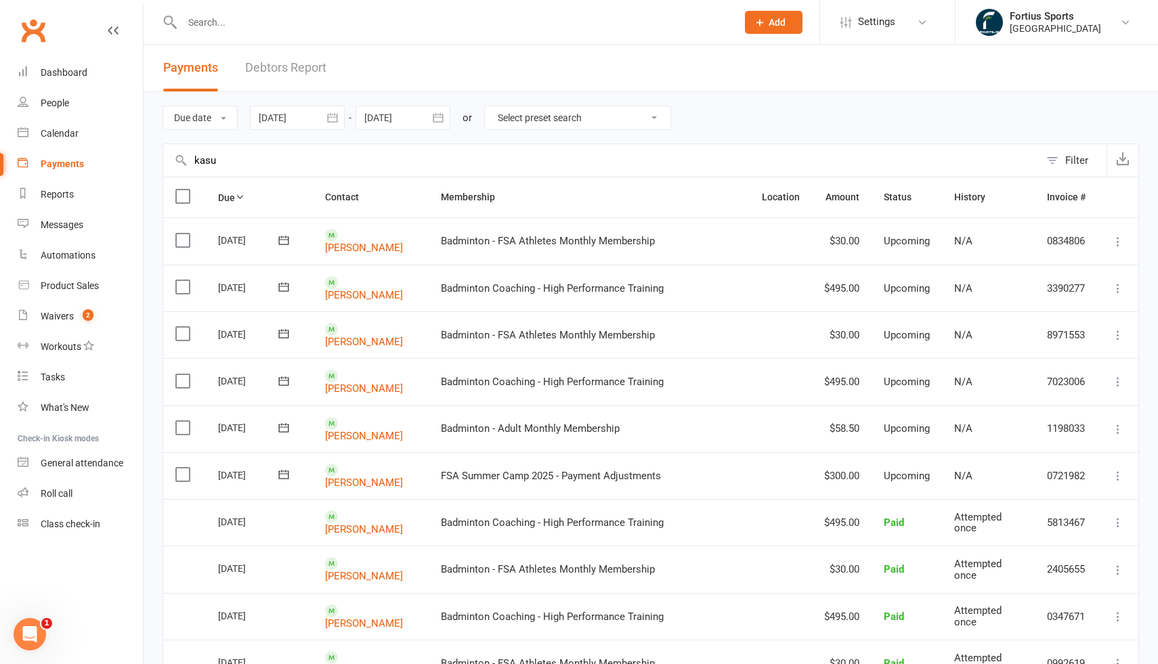
type input "kasu"
click at [448, 121] on button "button" at bounding box center [438, 118] width 24 height 24
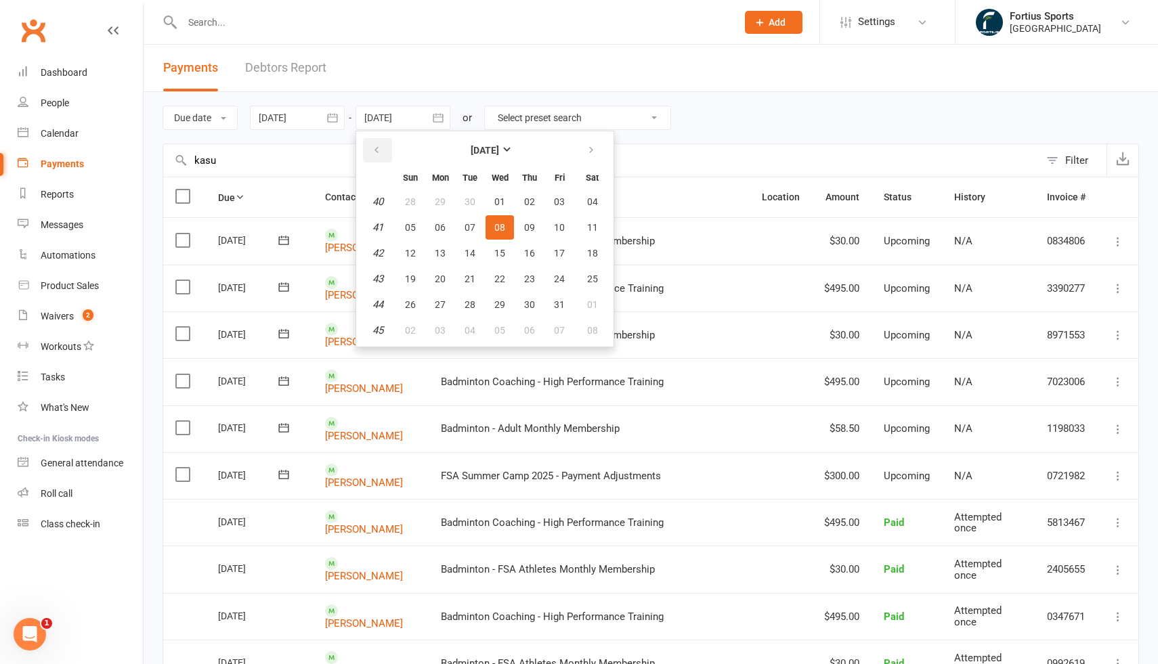
click at [384, 149] on button "button" at bounding box center [377, 150] width 29 height 24
click at [471, 301] on span "30" at bounding box center [469, 304] width 11 height 11
type input "[DATE]"
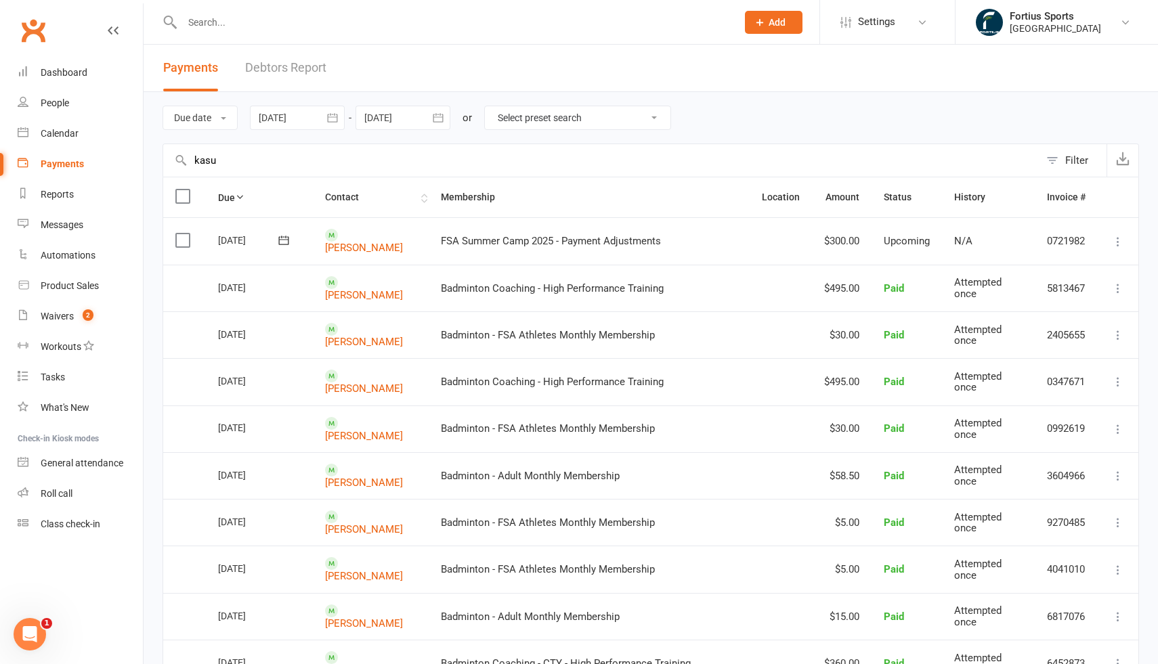
click at [405, 196] on th "Contact" at bounding box center [371, 197] width 116 height 40
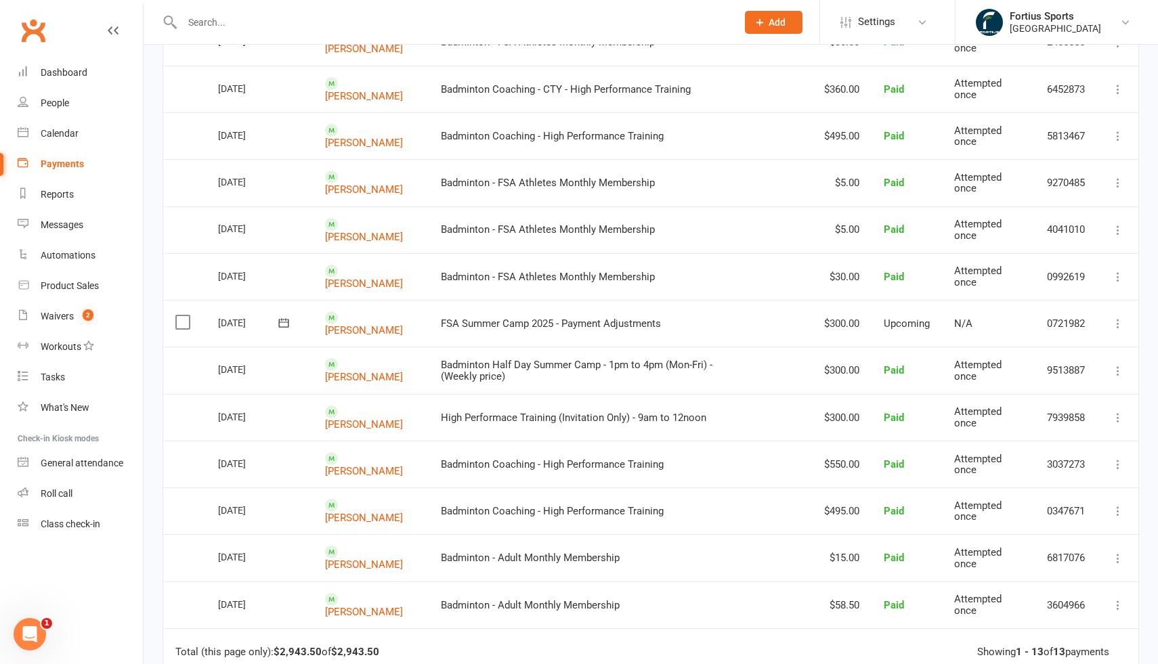
scroll to position [205, 0]
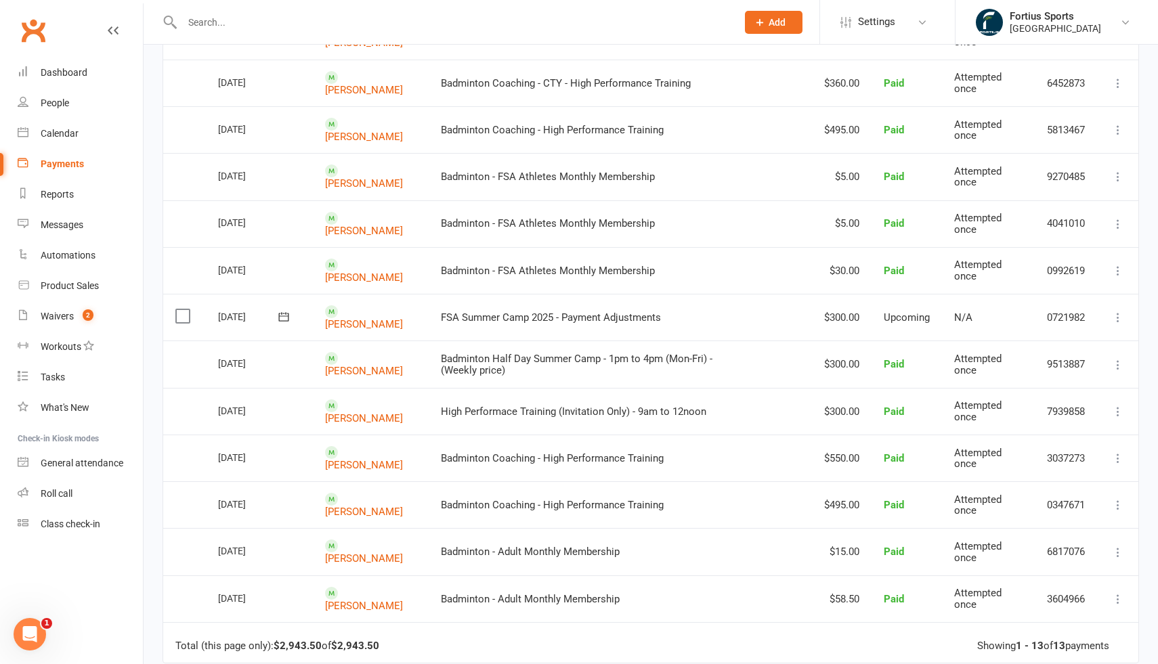
click at [577, 355] on span "Badminton Half Day Summer Camp - 1pm to 4pm (Mon-Fri) - (Weekly price)" at bounding box center [576, 365] width 271 height 24
click at [555, 388] on td "High Performace Training (Invitation Only) - 9am to 12noon" at bounding box center [589, 411] width 321 height 47
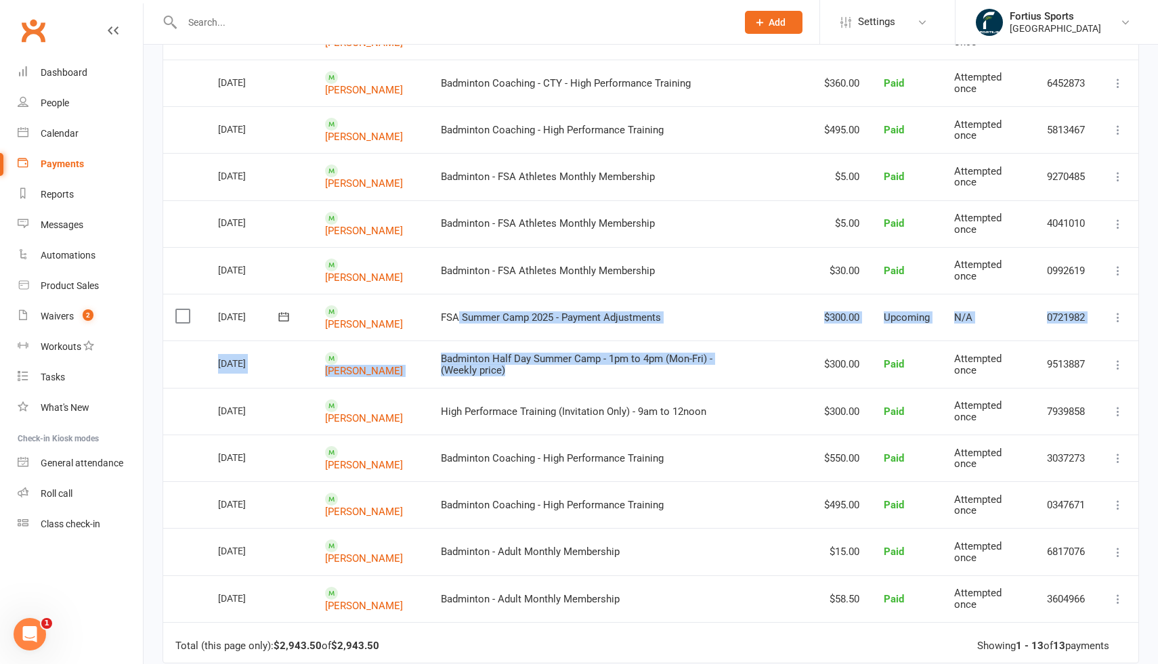
drag, startPoint x: 498, startPoint y: 366, endPoint x: 441, endPoint y: 313, distance: 77.6
click at [441, 313] on table "Due Contact Membership Location Amount Status History Invoice # Select this [DA…" at bounding box center [650, 318] width 976 height 692
click at [548, 388] on td "High Performace Training (Invitation Only) - 9am to 12noon" at bounding box center [589, 411] width 321 height 47
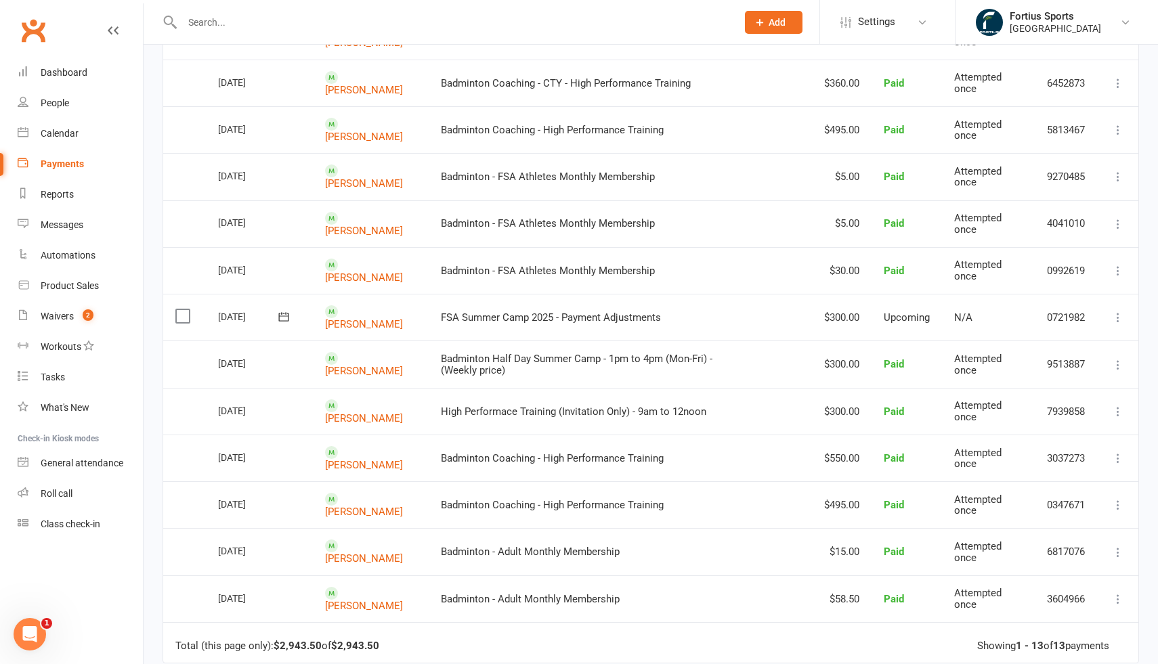
click at [839, 362] on td "$300.00" at bounding box center [842, 364] width 60 height 47
click at [839, 313] on td "$300.00" at bounding box center [842, 317] width 60 height 47
click at [840, 503] on td "$495.00" at bounding box center [842, 504] width 60 height 47
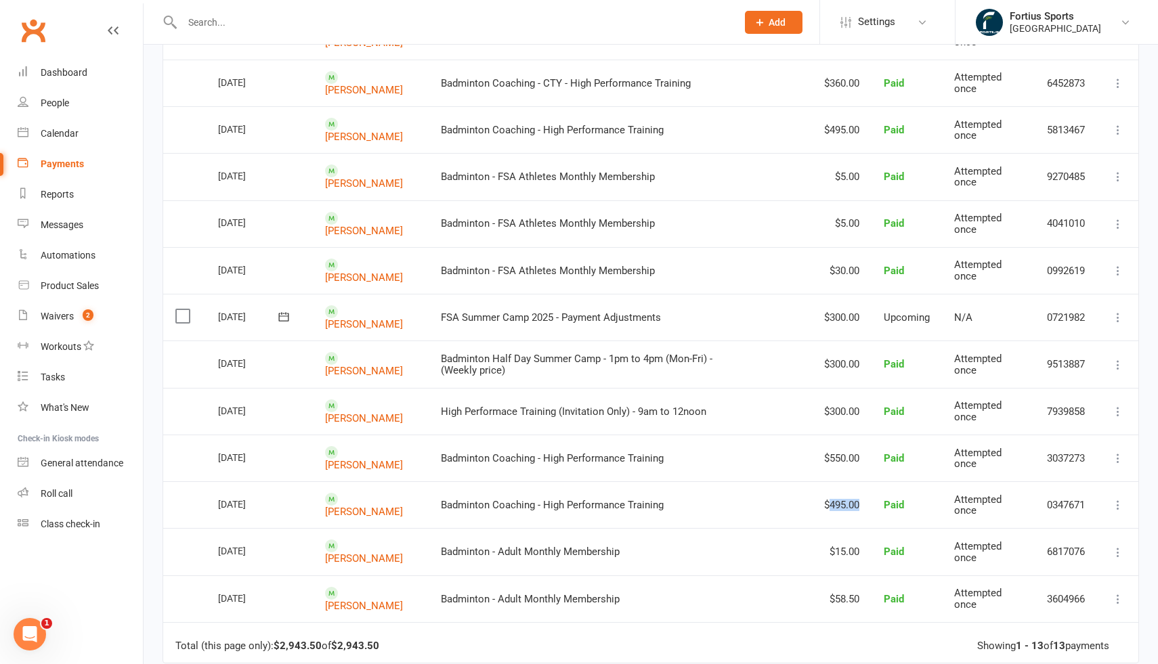
click at [840, 503] on td "$495.00" at bounding box center [842, 504] width 60 height 47
click at [839, 550] on td "$15.00" at bounding box center [842, 551] width 60 height 47
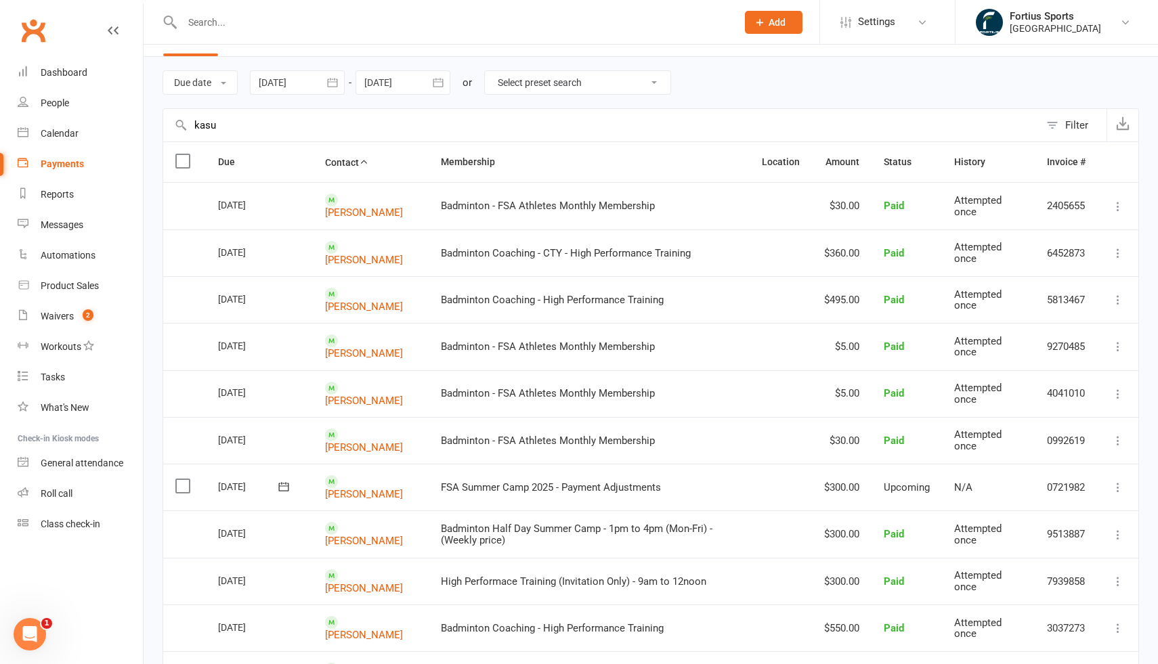
scroll to position [33, 0]
click at [835, 253] on td "$360.00" at bounding box center [842, 255] width 60 height 47
click at [846, 261] on td "$360.00" at bounding box center [842, 255] width 60 height 47
click at [835, 249] on td "$360.00" at bounding box center [842, 255] width 60 height 47
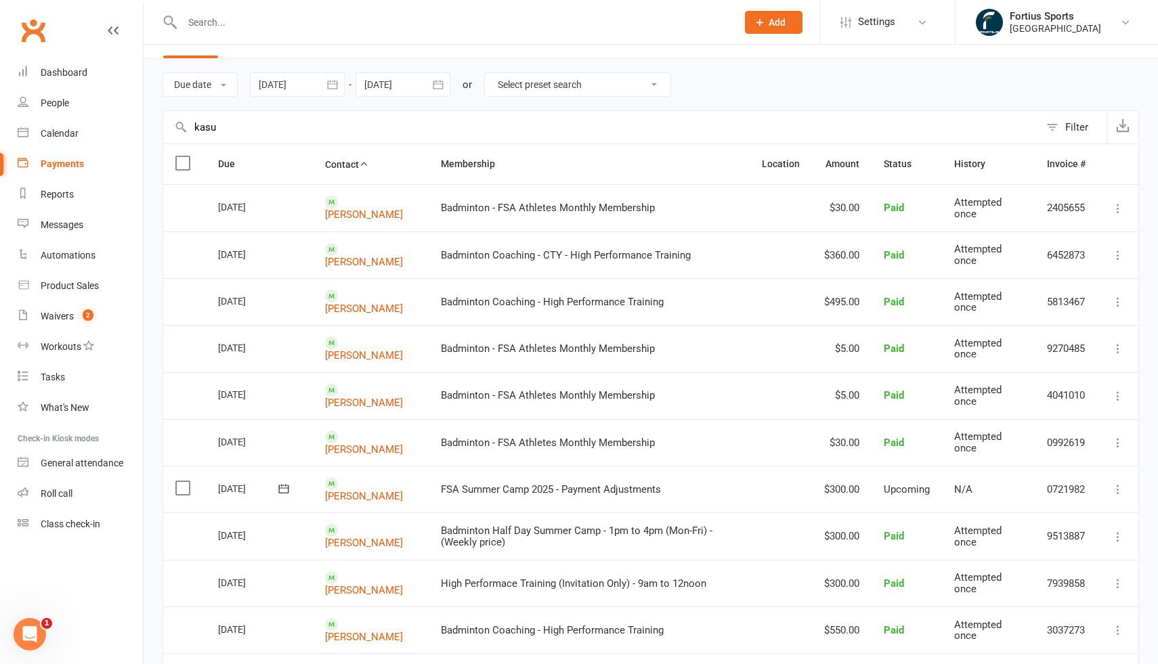
click at [835, 249] on td "$360.00" at bounding box center [842, 255] width 60 height 47
click at [831, 246] on td "$360.00" at bounding box center [842, 255] width 60 height 47
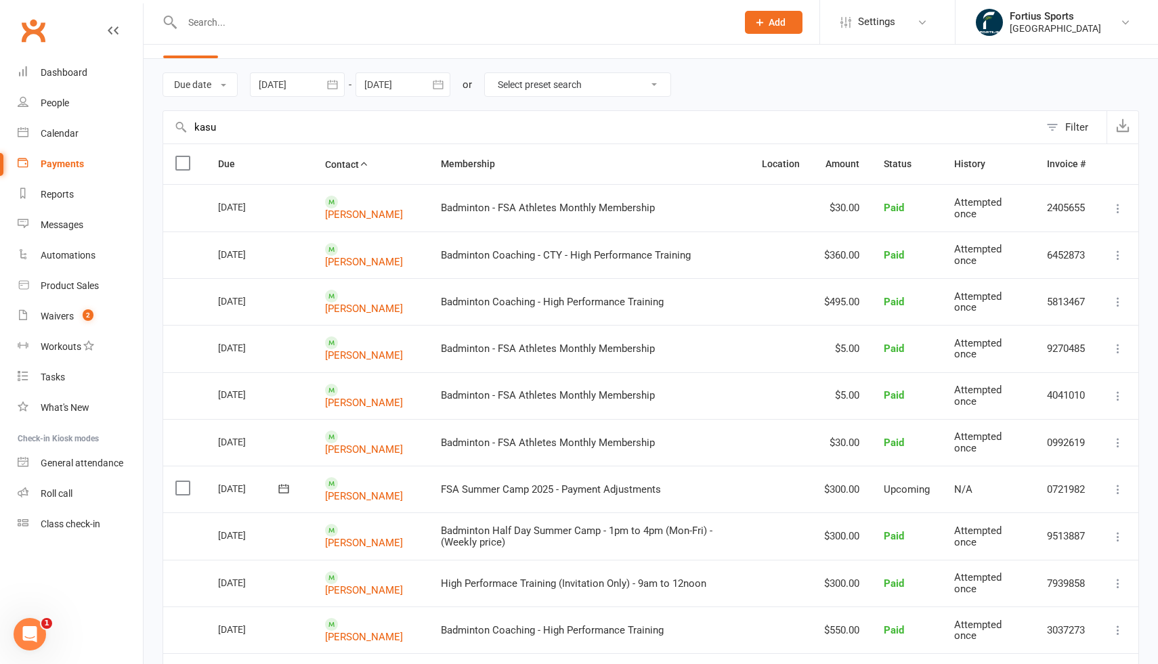
click at [826, 257] on td "$360.00" at bounding box center [842, 255] width 60 height 47
click at [866, 255] on td "$360.00" at bounding box center [842, 255] width 60 height 47
click at [892, 254] on span "Paid" at bounding box center [894, 255] width 20 height 12
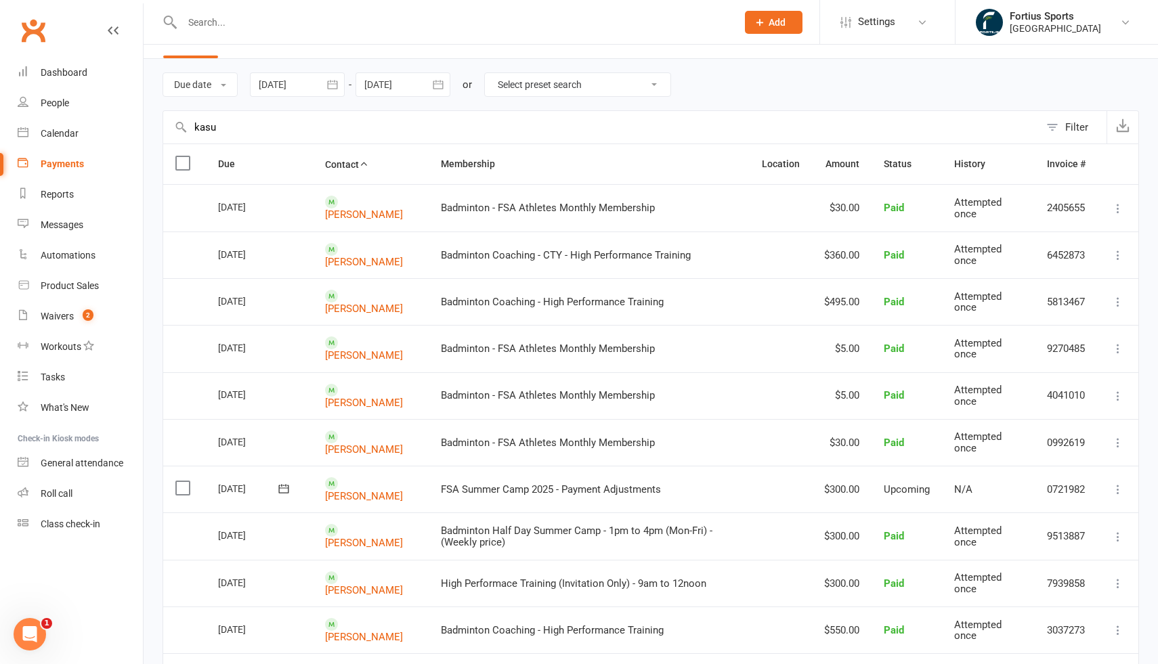
click at [819, 255] on td "$360.00" at bounding box center [842, 255] width 60 height 47
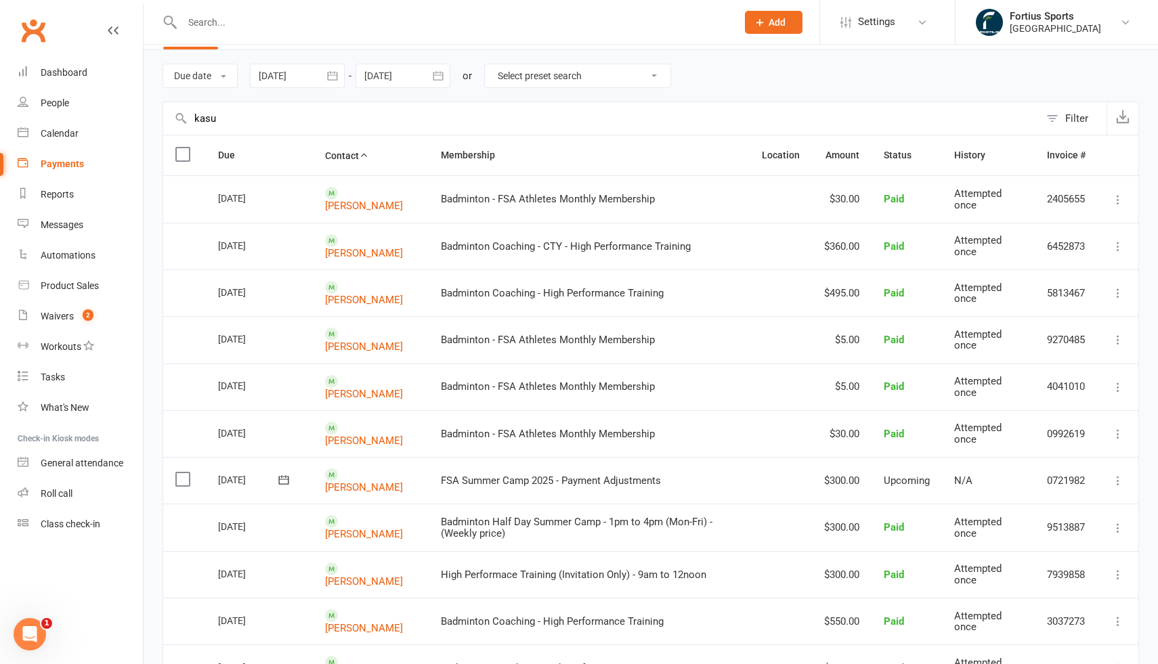
scroll to position [46, 0]
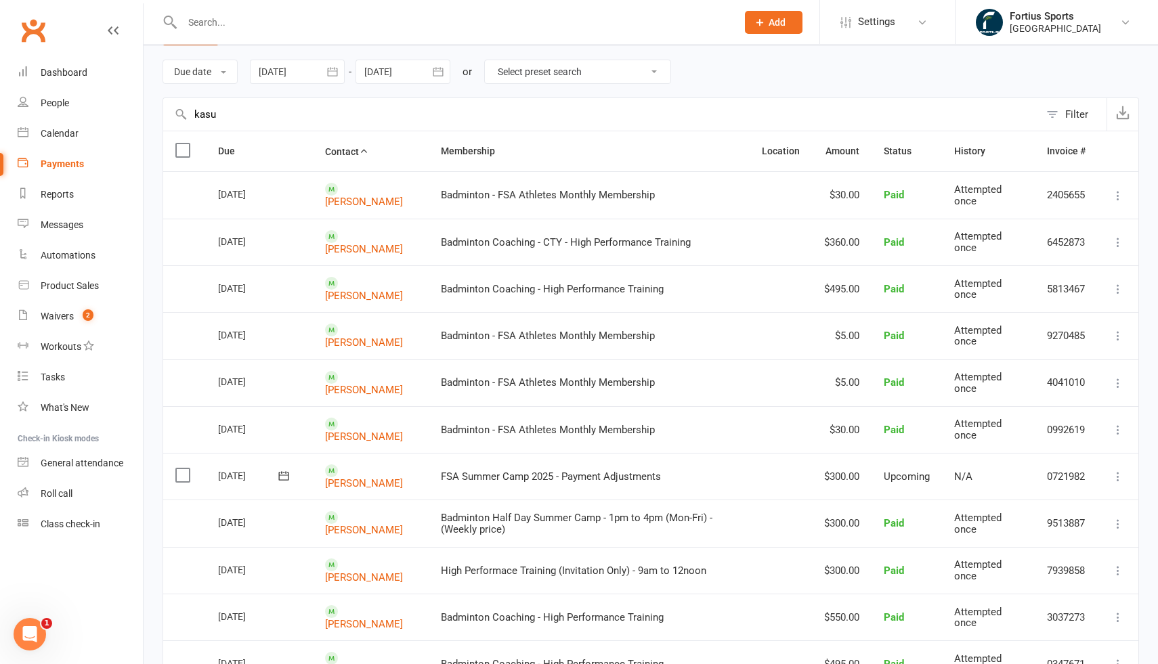
click at [559, 238] on span "Badminton Coaching - CTY - High Performance Training" at bounding box center [566, 242] width 250 height 12
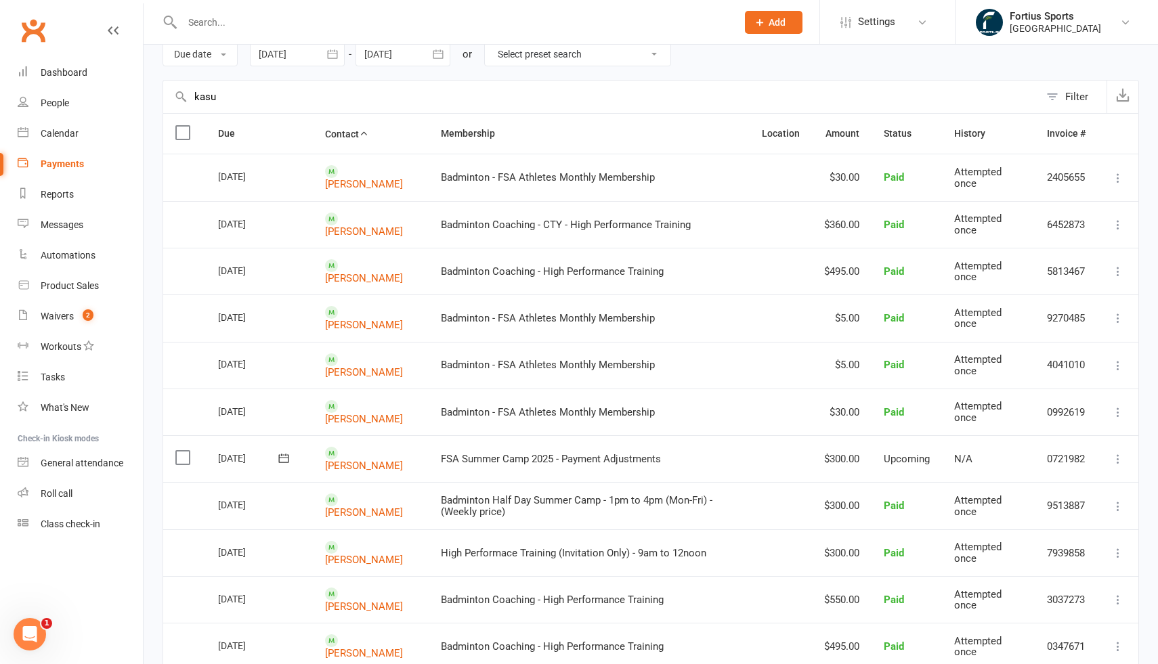
scroll to position [62, 0]
click at [831, 223] on td "$360.00" at bounding box center [842, 225] width 60 height 47
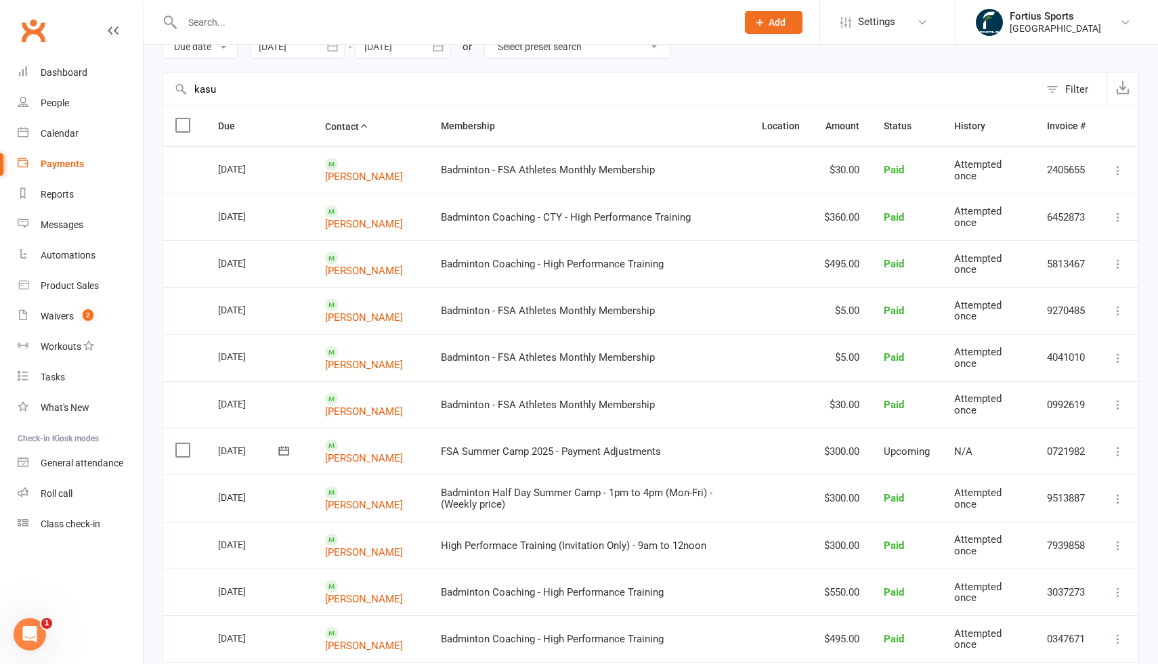
scroll to position [66, 0]
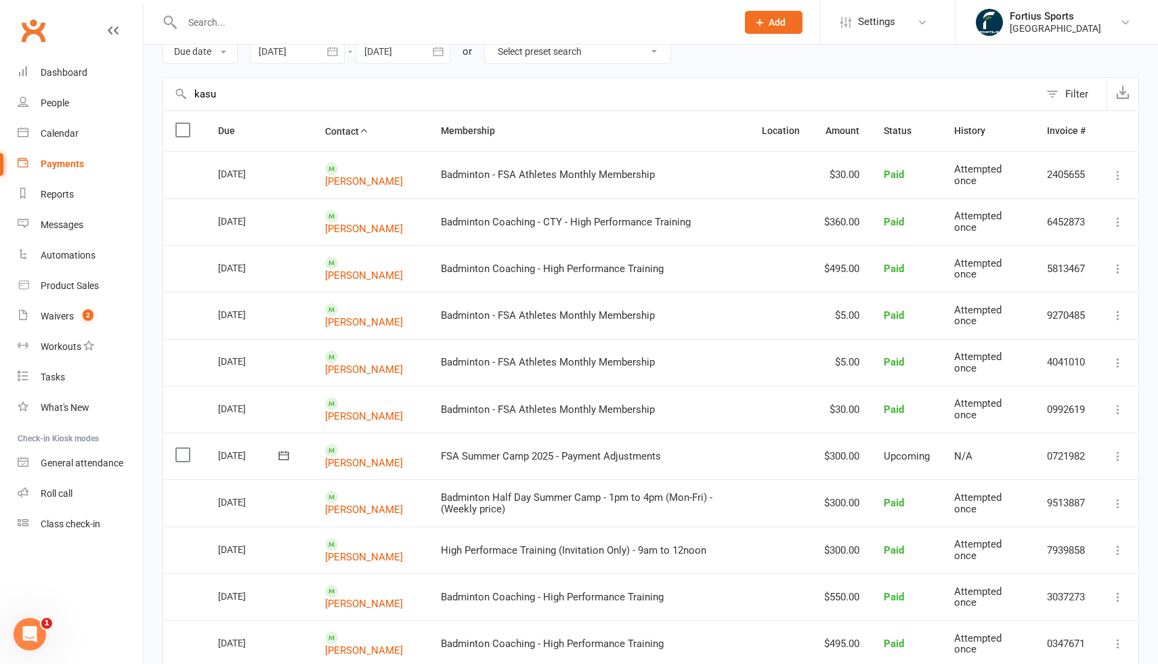
click at [834, 264] on td "$495.00" at bounding box center [842, 268] width 60 height 47
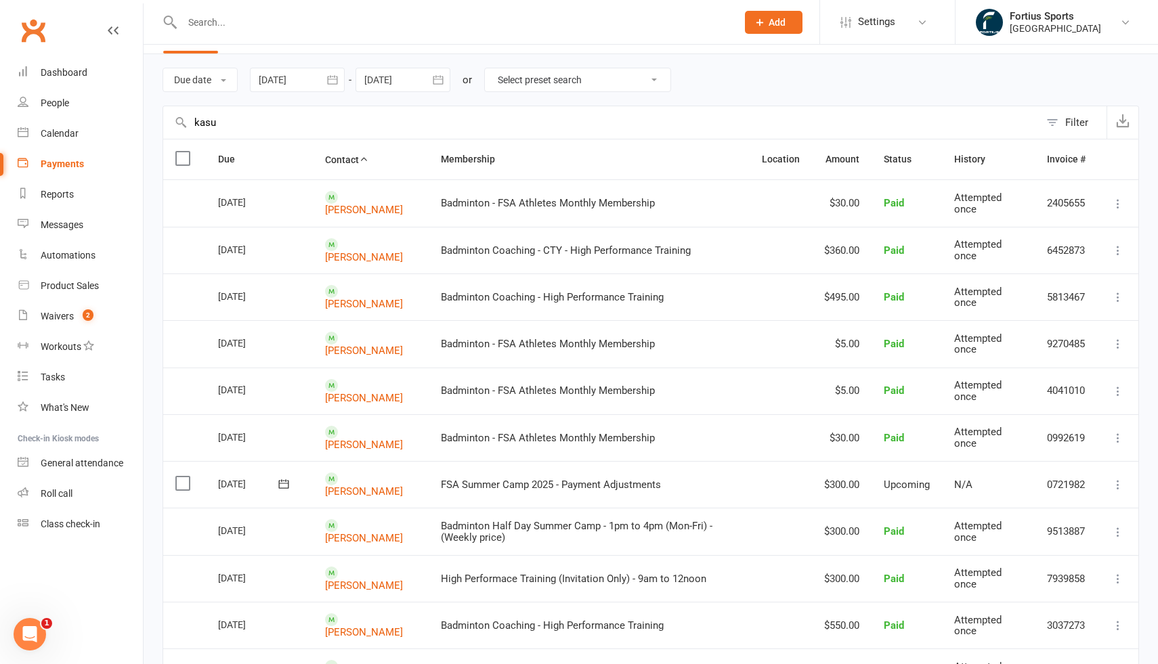
scroll to position [39, 0]
click at [824, 246] on td "$360.00" at bounding box center [842, 248] width 60 height 47
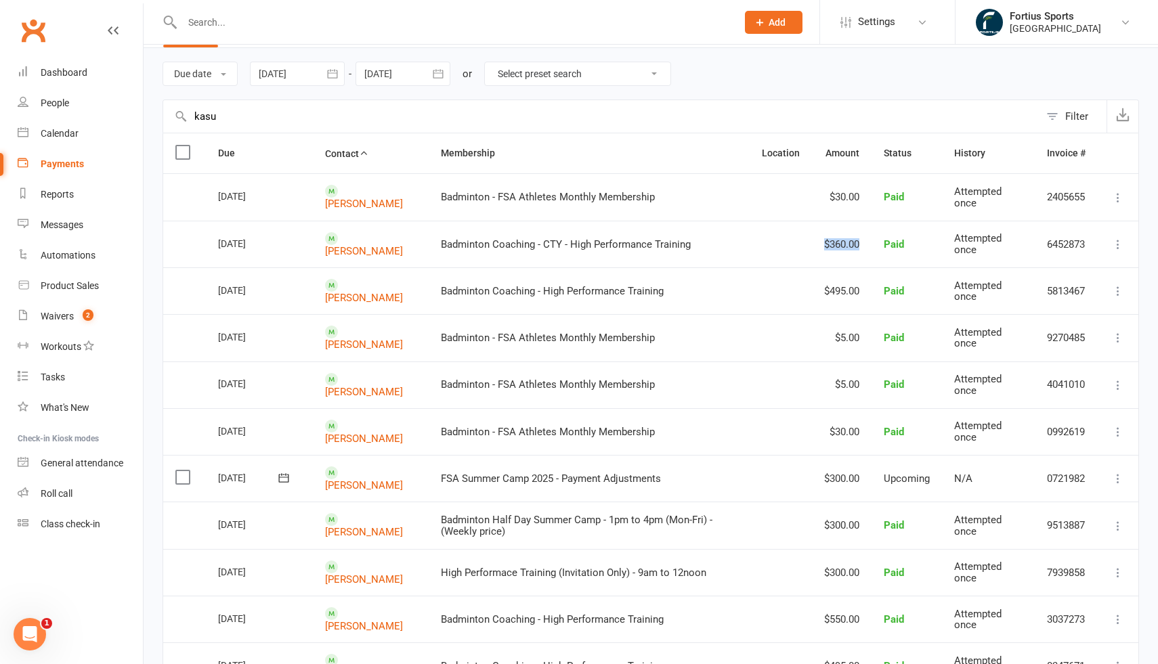
click at [562, 240] on span "Badminton Coaching - CTY - High Performance Training" at bounding box center [566, 244] width 250 height 12
click at [516, 240] on span "Badminton Coaching - CTY - High Performance Training" at bounding box center [566, 244] width 250 height 12
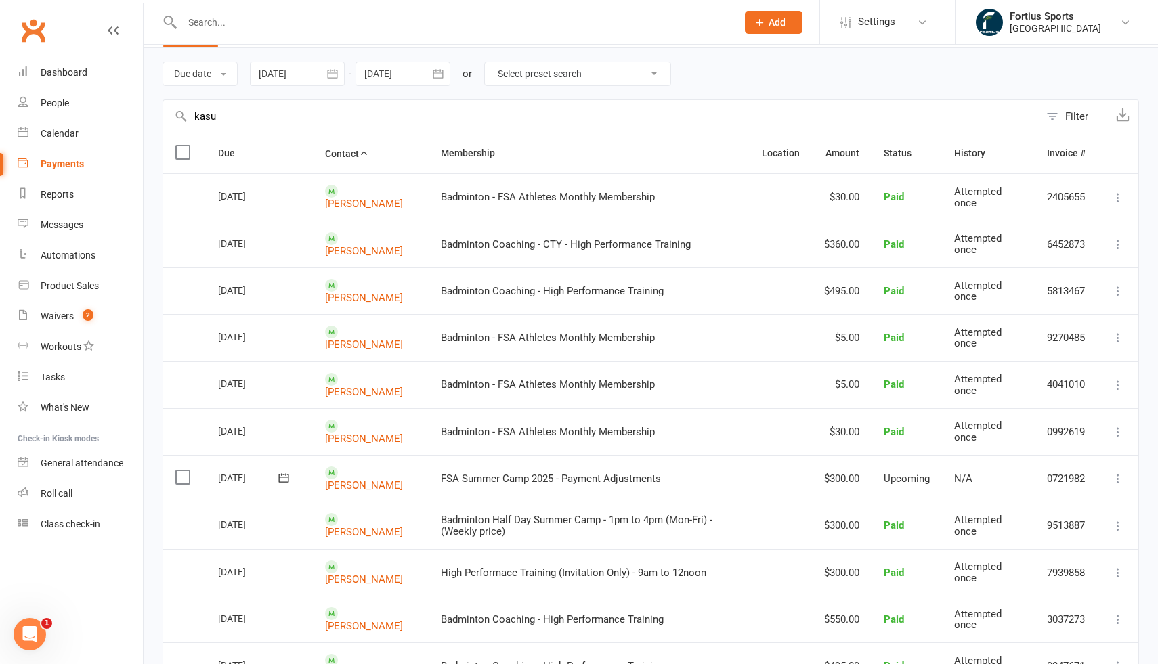
click at [516, 240] on span "Badminton Coaching - CTY - High Performance Training" at bounding box center [566, 244] width 250 height 12
click at [617, 244] on span "Badminton Coaching - CTY - High Performance Training" at bounding box center [566, 244] width 250 height 12
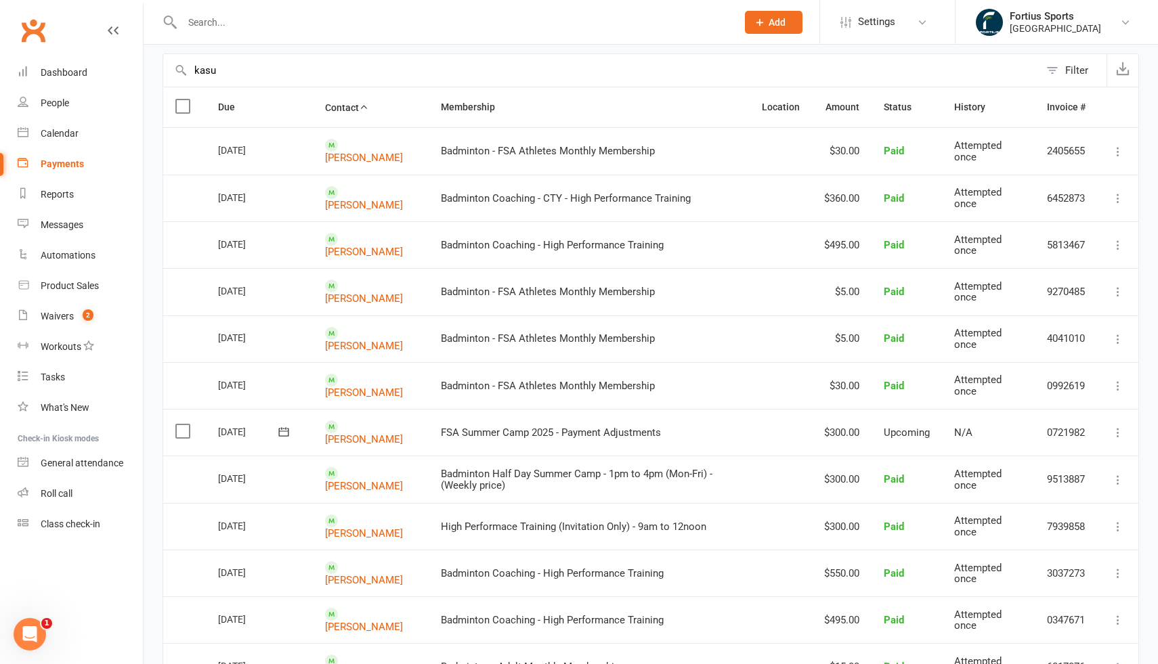
scroll to position [91, 0]
click at [544, 242] on span "Badminton Coaching - High Performance Training" at bounding box center [552, 244] width 223 height 12
click at [645, 246] on td "Badminton Coaching - High Performance Training" at bounding box center [589, 243] width 321 height 47
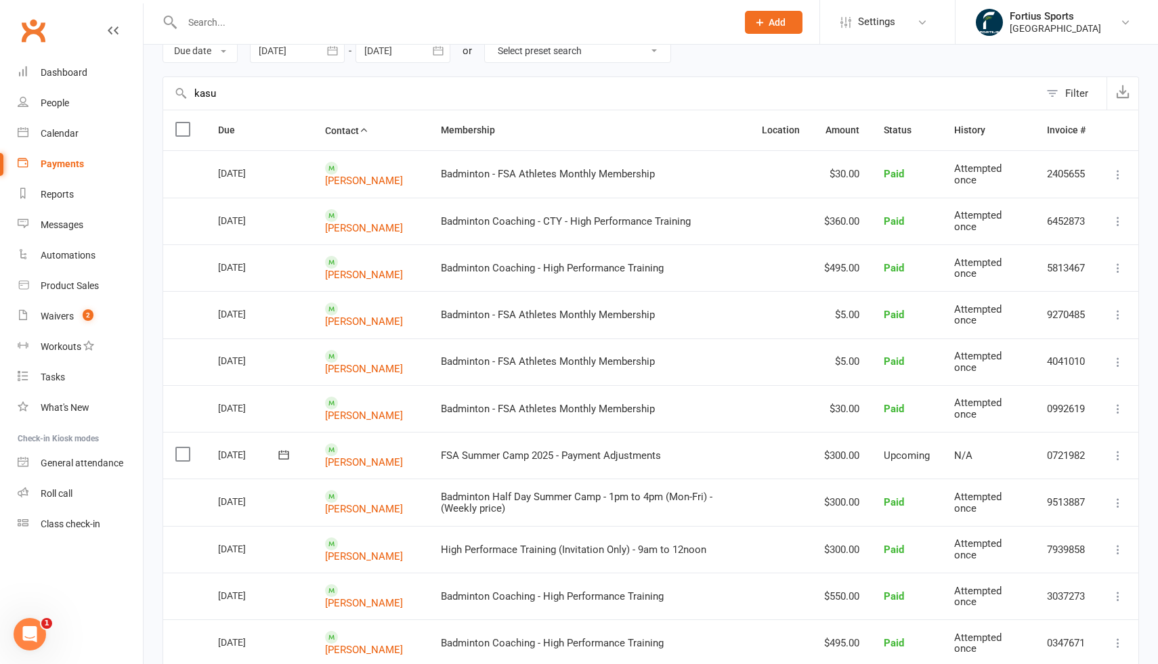
scroll to position [0, 0]
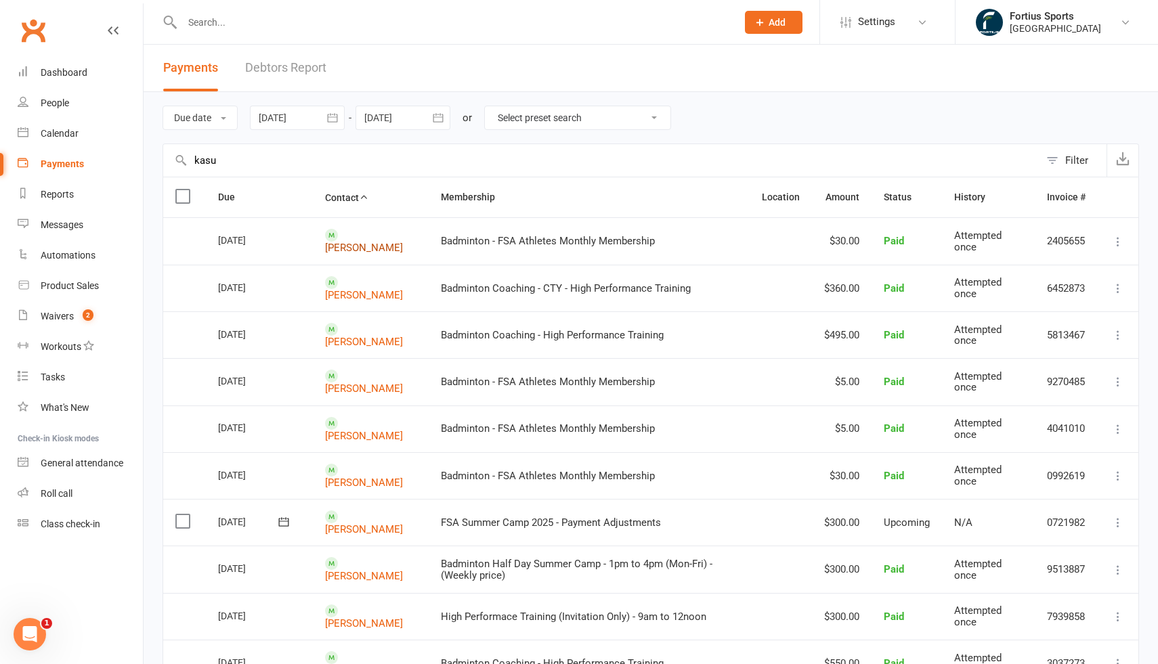
click at [376, 242] on link "[PERSON_NAME]" at bounding box center [364, 248] width 78 height 12
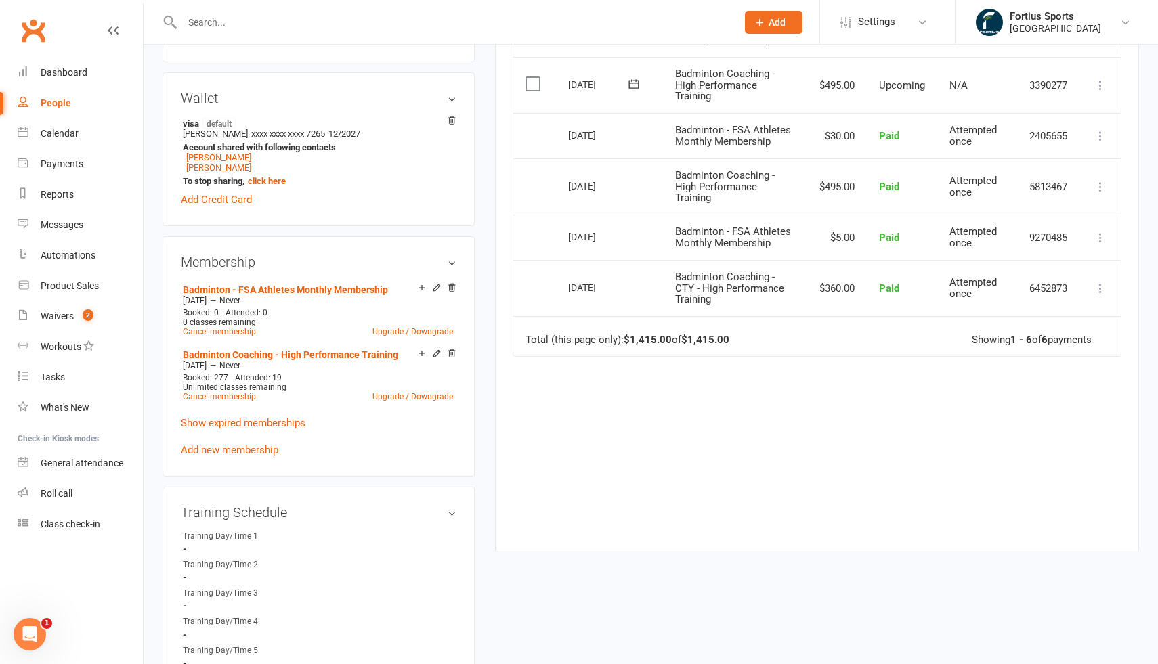
scroll to position [424, 0]
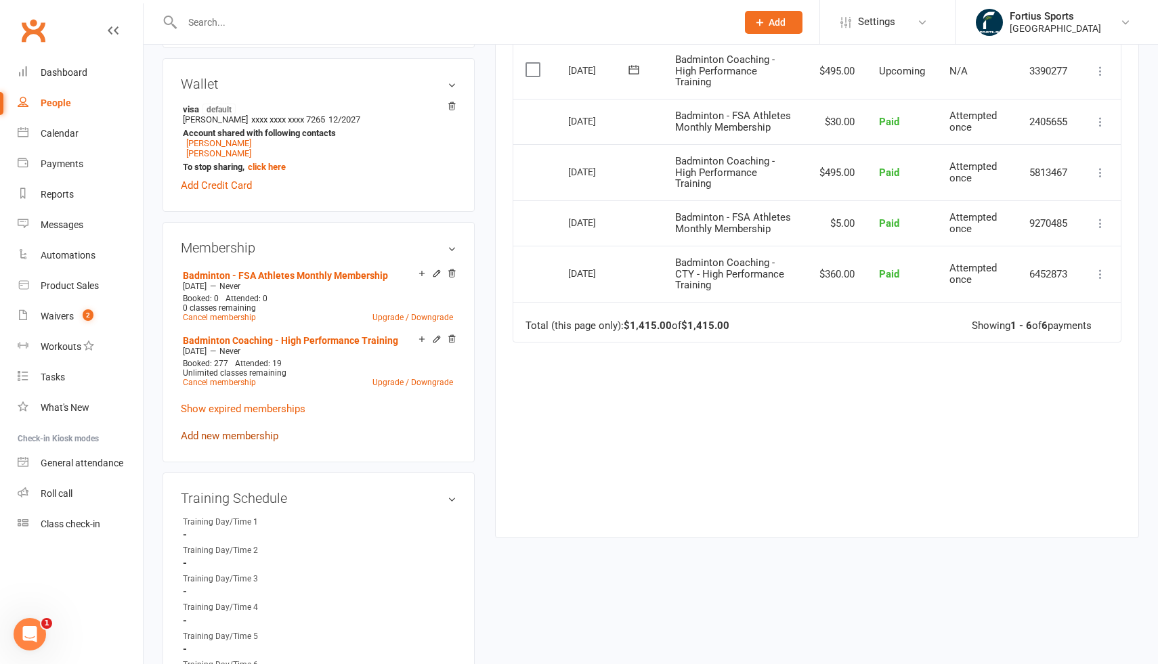
click at [241, 432] on link "Add new membership" at bounding box center [229, 436] width 97 height 12
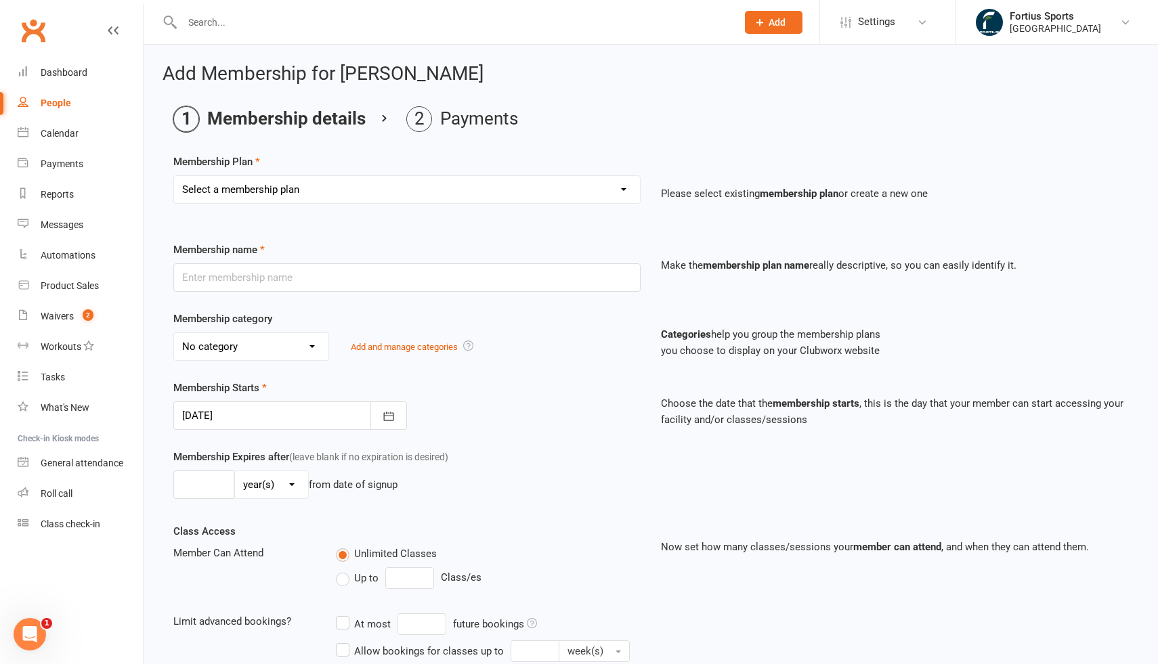
click at [463, 190] on select "Select a membership plan Create new Membership Plan Badminton - Adult Annual Me…" at bounding box center [407, 189] width 466 height 27
select select "65"
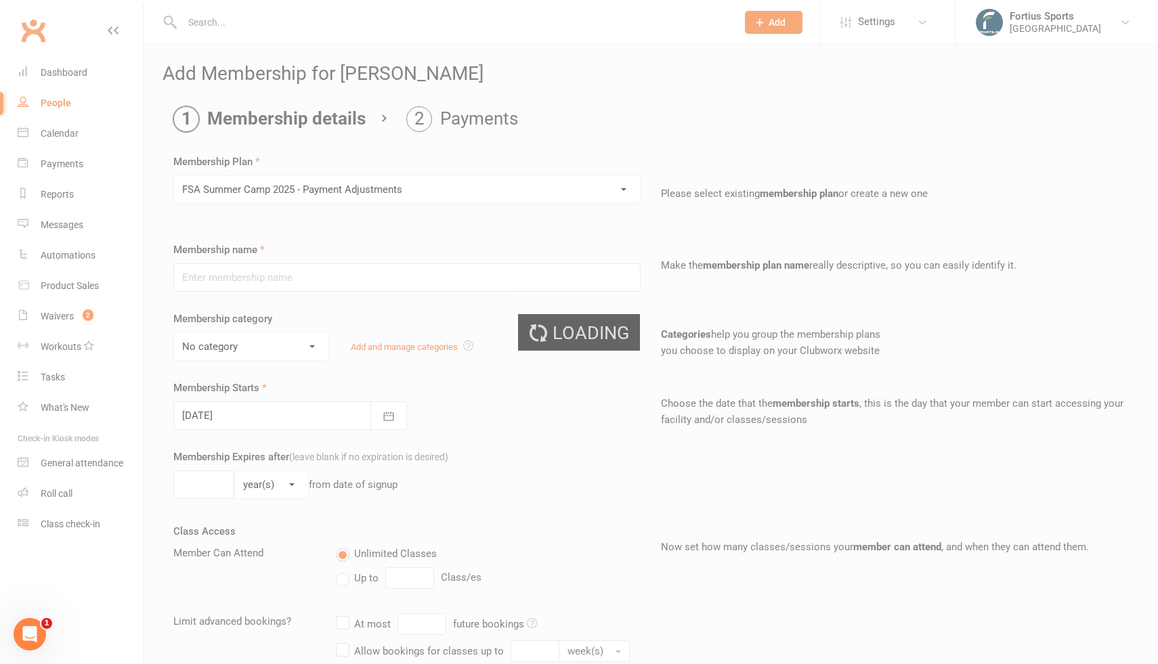
type input "FSA Summer Camp 2025 - Payment Adjustments"
select select "4"
type input "1"
select select "0"
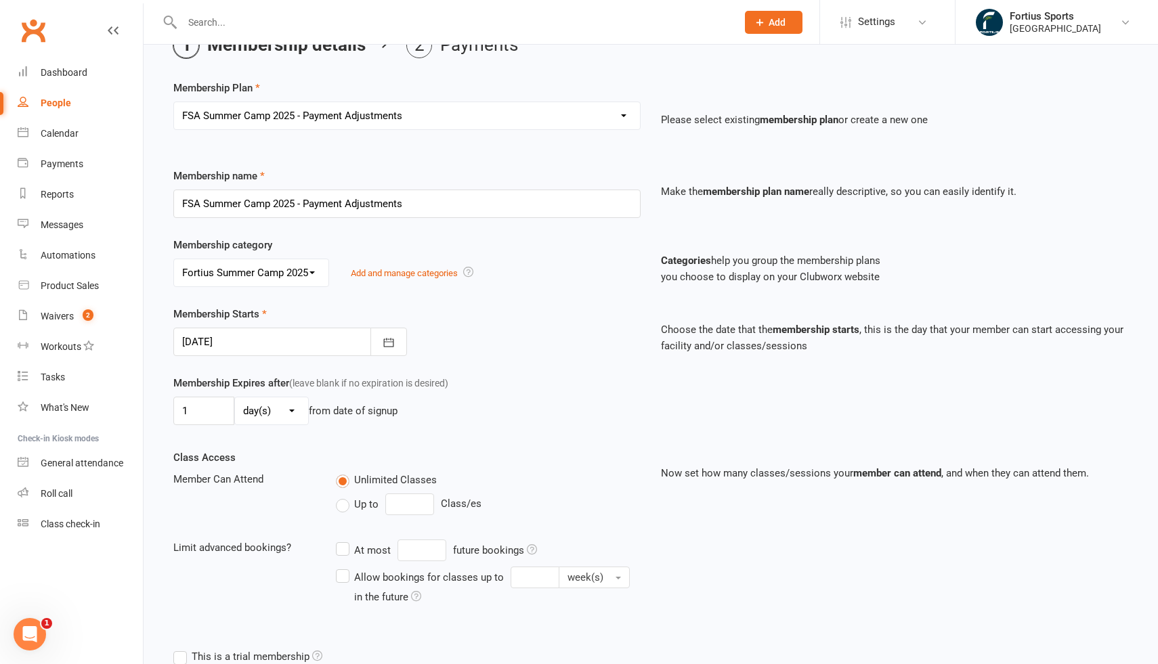
scroll to position [248, 0]
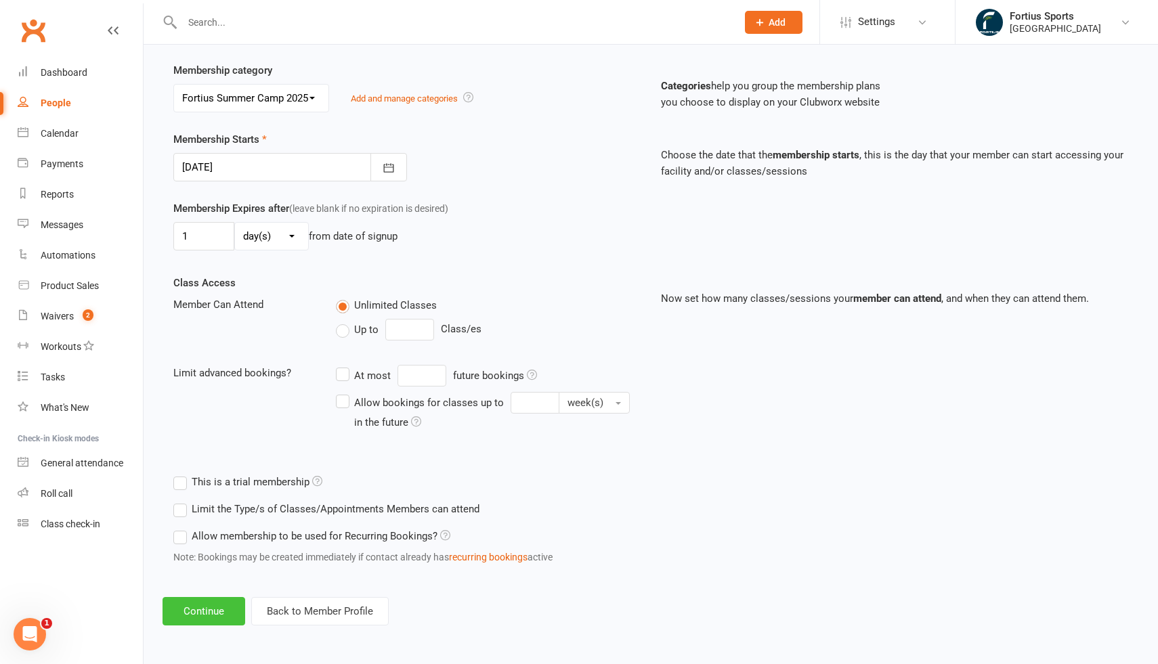
click at [204, 607] on button "Continue" at bounding box center [203, 611] width 83 height 28
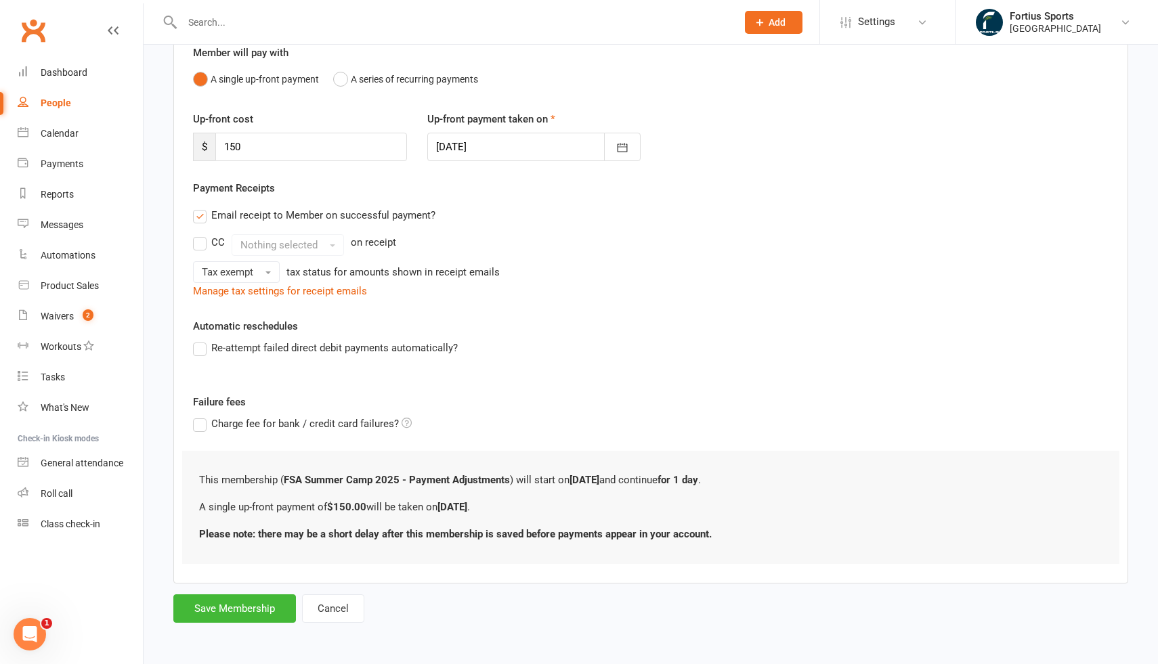
scroll to position [0, 0]
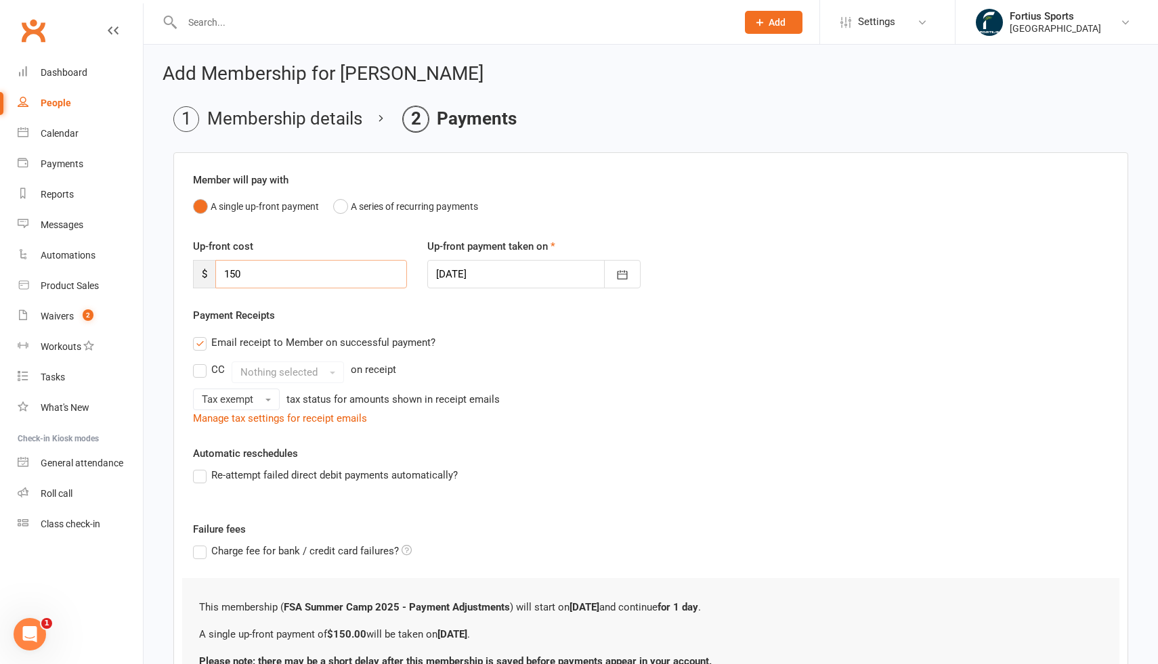
drag, startPoint x: 303, startPoint y: 283, endPoint x: 221, endPoint y: 282, distance: 81.9
click at [222, 282] on input "150" at bounding box center [311, 274] width 192 height 28
type input "300"
click at [588, 345] on div "Email receipt to Member on successful payment?" at bounding box center [645, 342] width 926 height 27
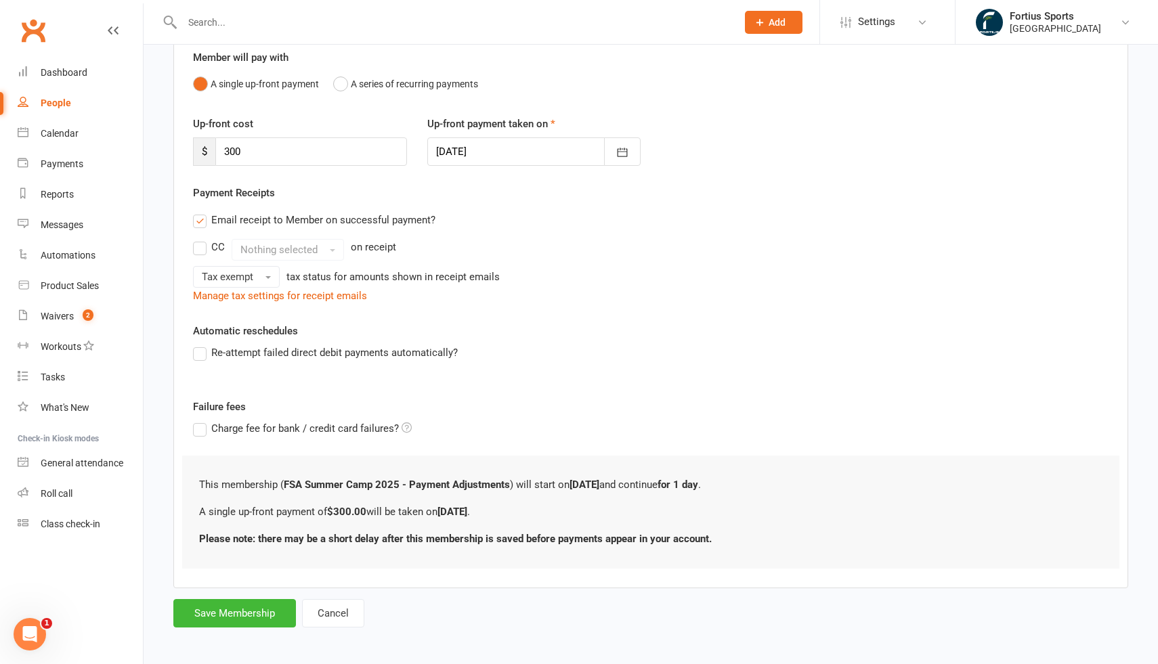
scroll to position [127, 0]
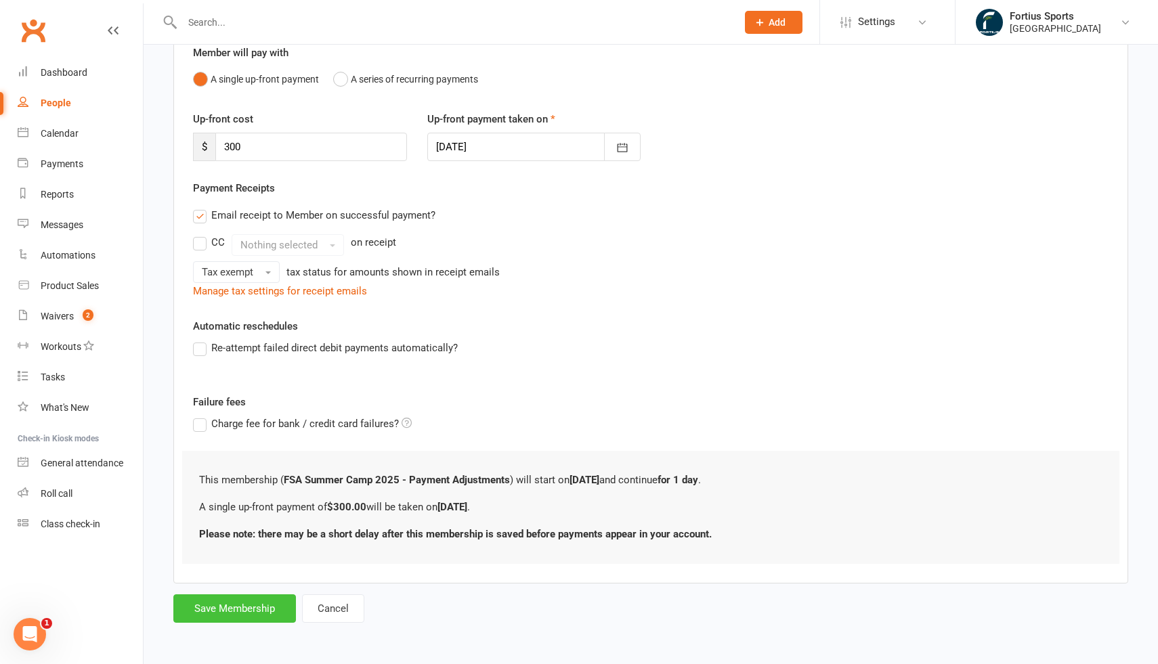
click at [231, 614] on button "Save Membership" at bounding box center [234, 608] width 123 height 28
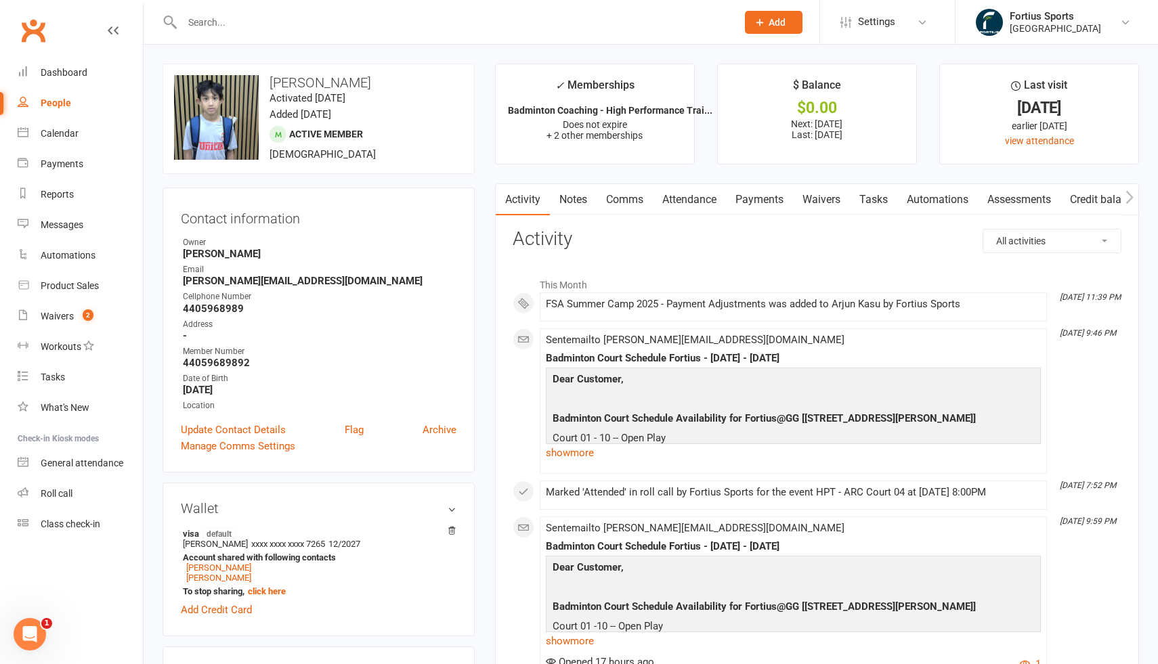
click at [626, 196] on link "Comms" at bounding box center [624, 199] width 56 height 31
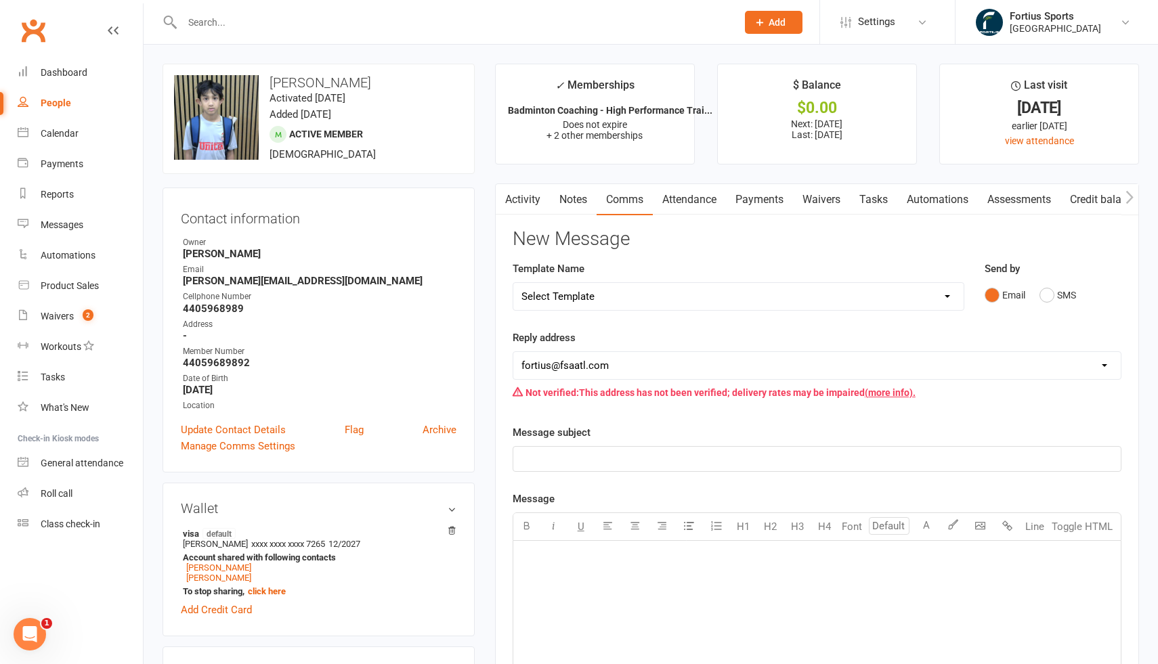
click at [642, 292] on select "Select Template [Email] Badminton Court Schedule [SMS] [Default template - revi…" at bounding box center [738, 296] width 450 height 27
select select "30"
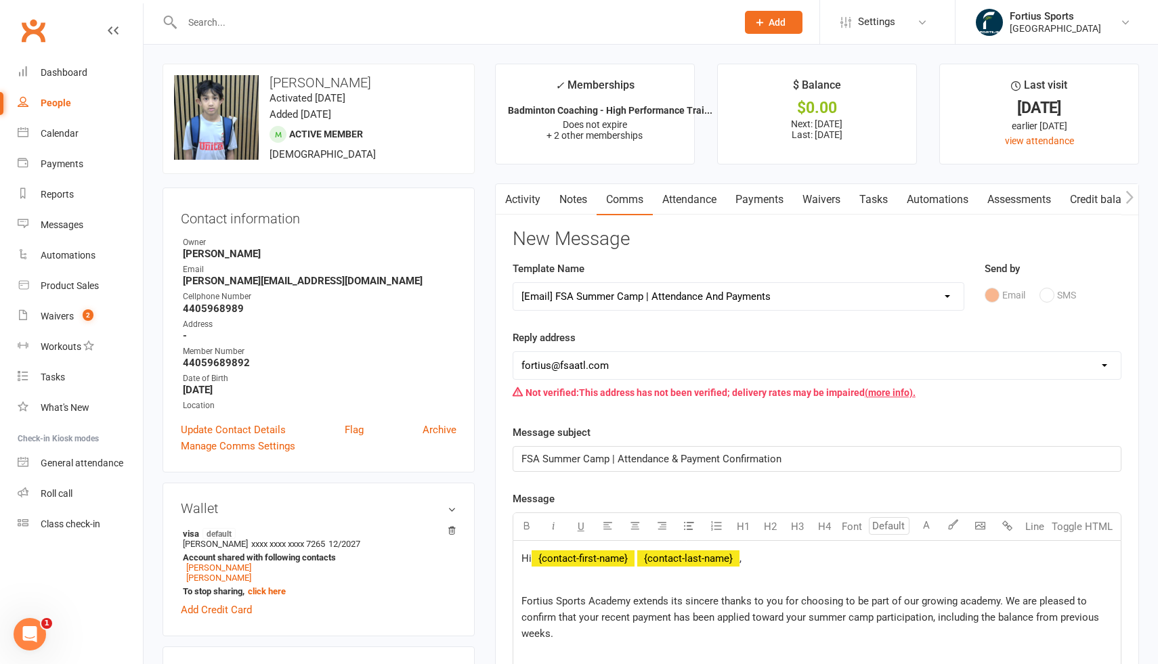
click at [634, 367] on select "[EMAIL_ADDRESS][DOMAIN_NAME] [EMAIL_ADDRESS][DOMAIN_NAME] [EMAIL_ADDRESS][DOMAI…" at bounding box center [816, 365] width 607 height 27
select select "8"
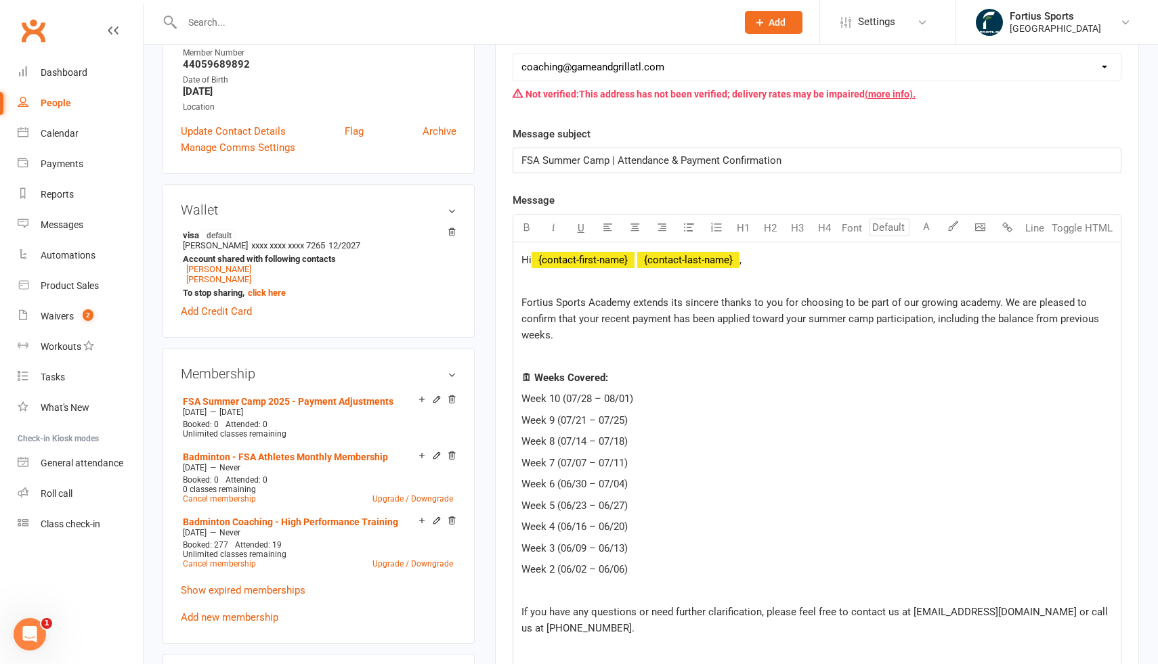
scroll to position [314, 0]
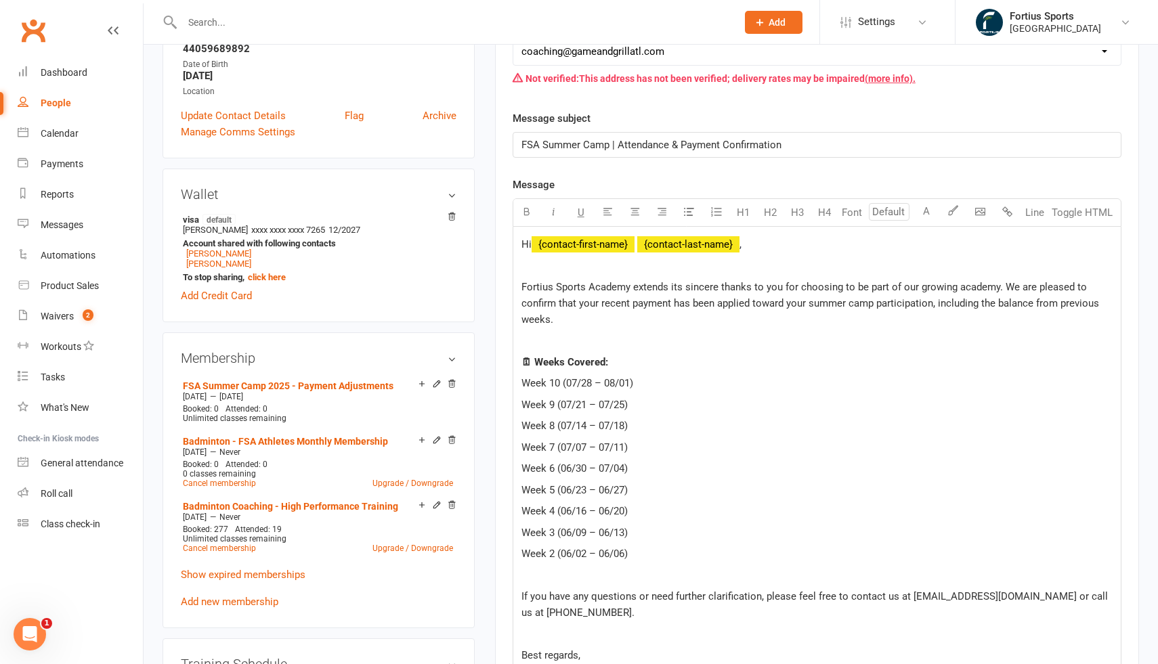
click at [521, 383] on span "Week 10 (07/28 – 08/01)" at bounding box center [577, 383] width 112 height 12
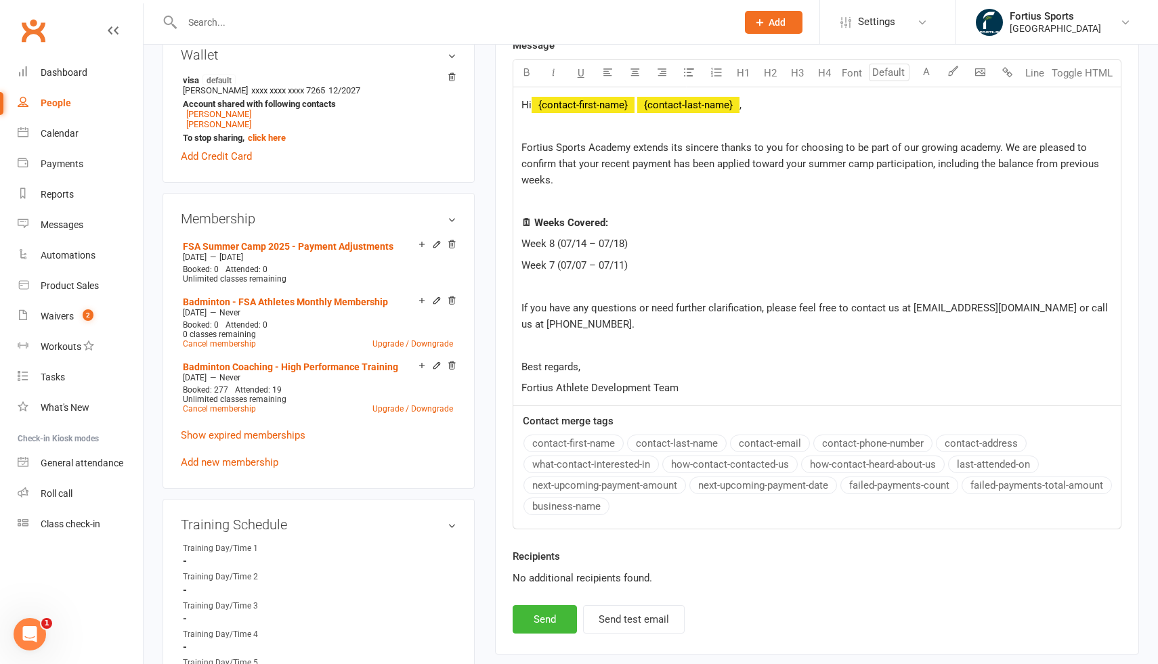
scroll to position [580, 0]
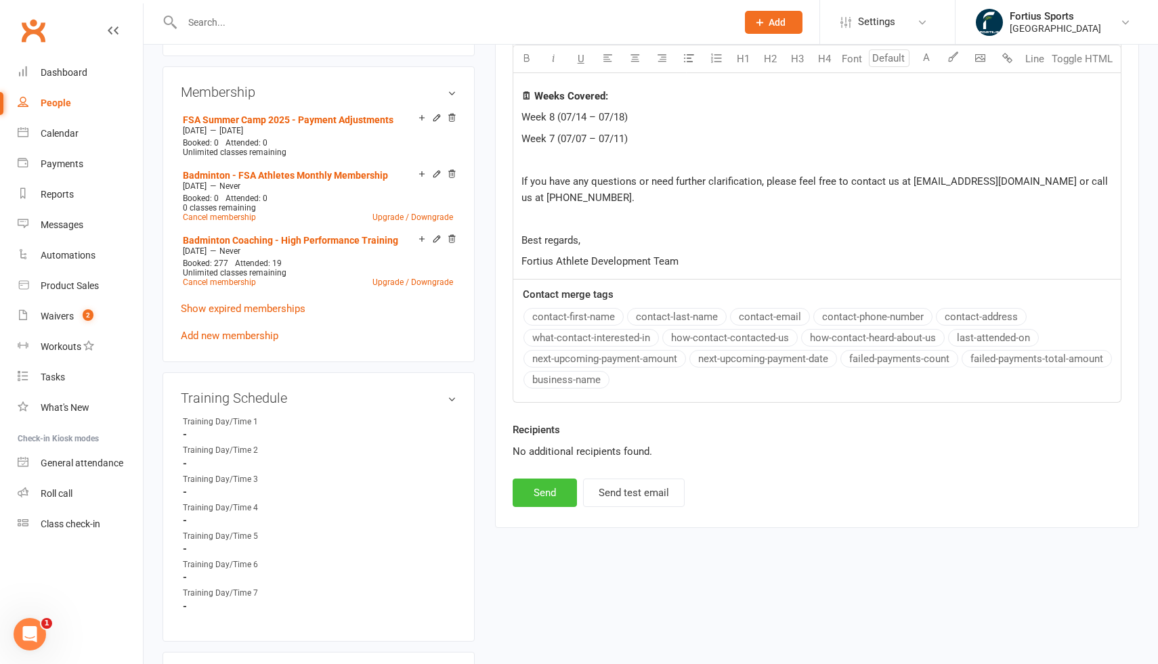
click at [556, 498] on button "Send" at bounding box center [545, 493] width 64 height 28
select select
select select "1"
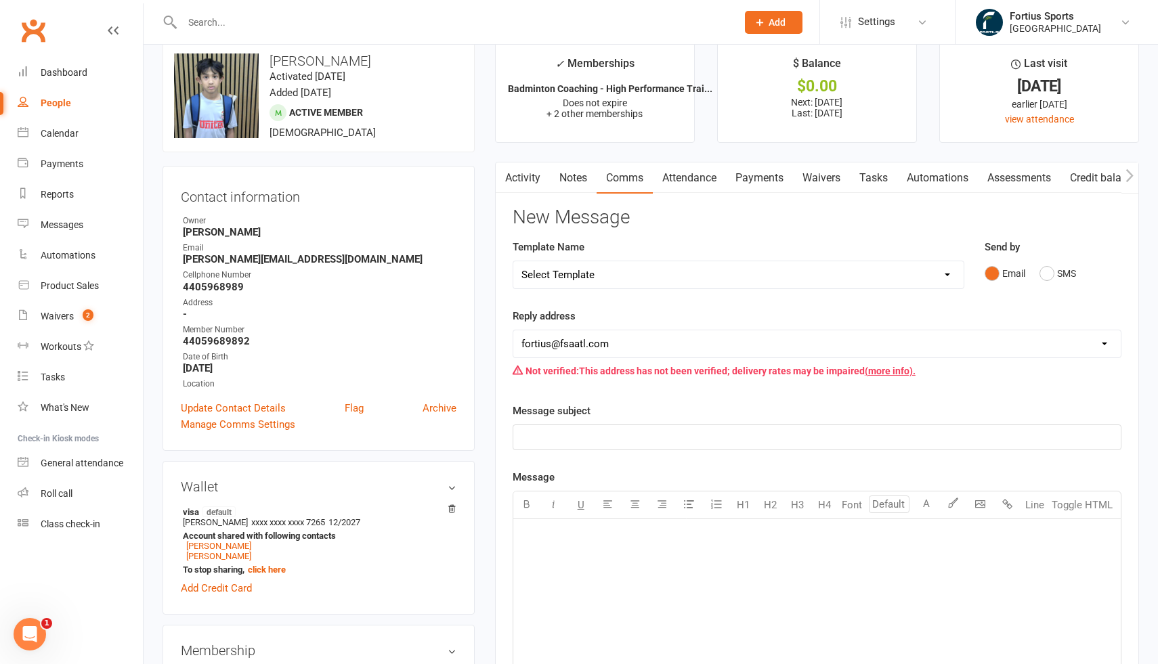
scroll to position [0, 0]
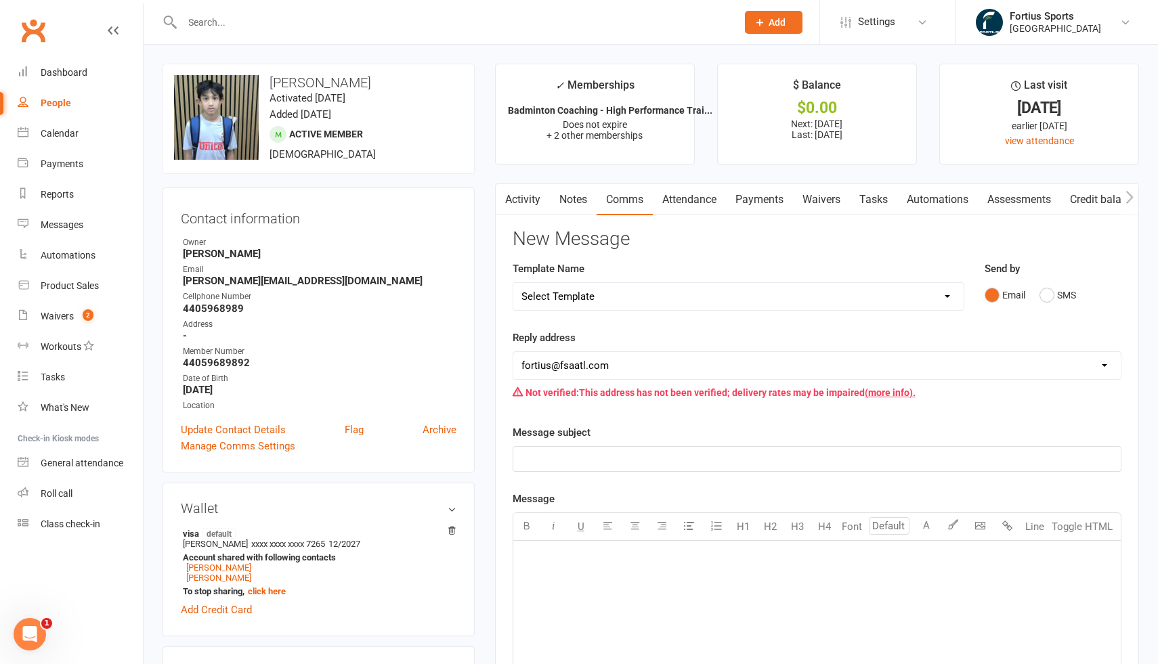
click at [521, 196] on link "Activity" at bounding box center [523, 199] width 54 height 31
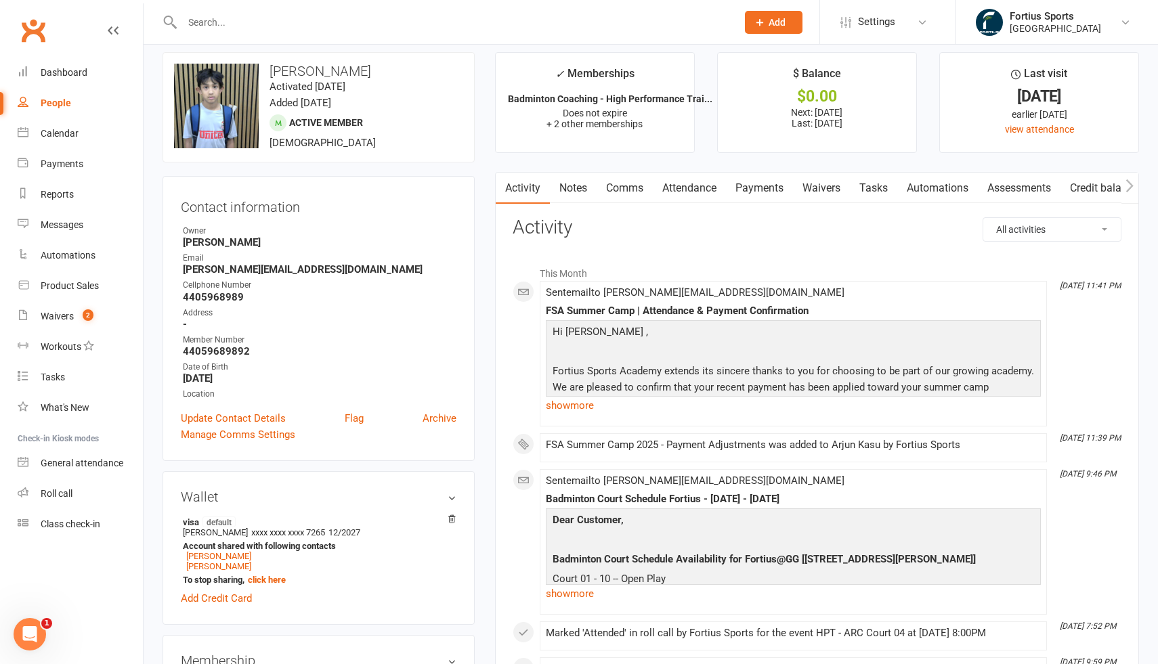
scroll to position [20, 0]
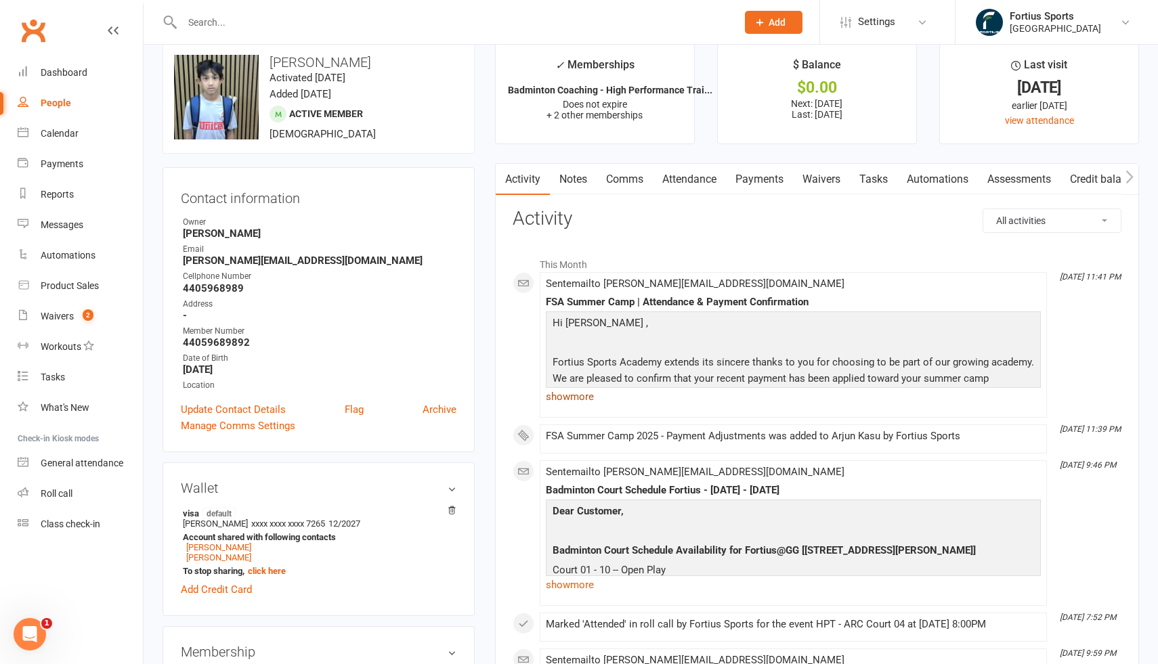
click at [577, 395] on link "show more" at bounding box center [793, 396] width 495 height 19
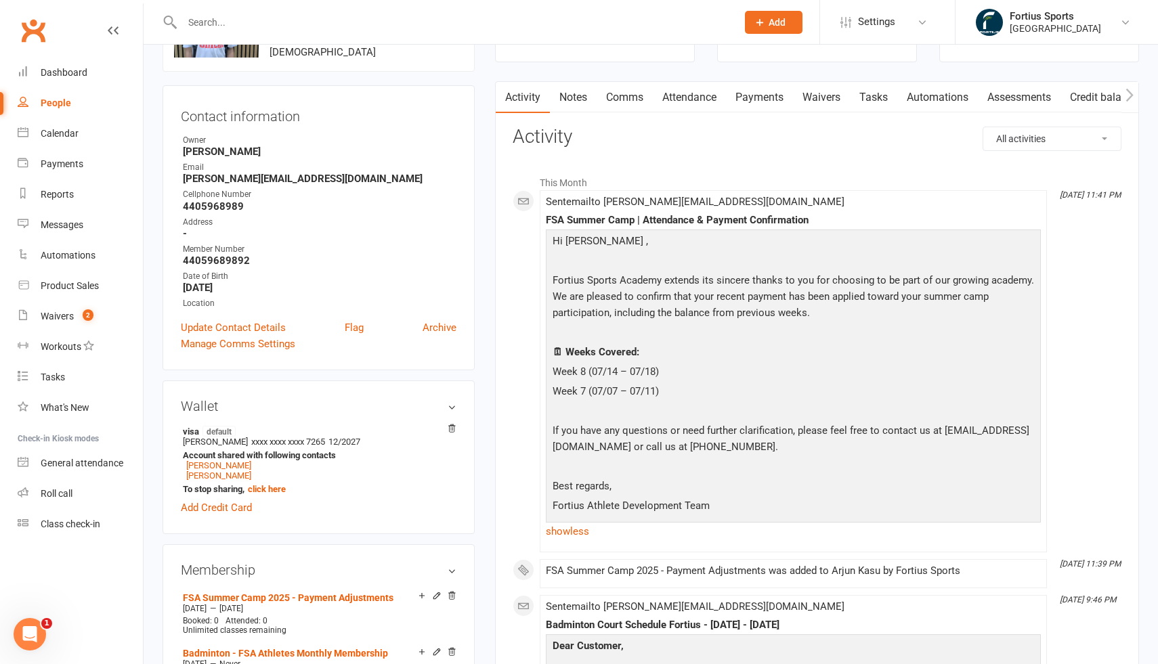
scroll to position [65, 0]
